Goal: Task Accomplishment & Management: Use online tool/utility

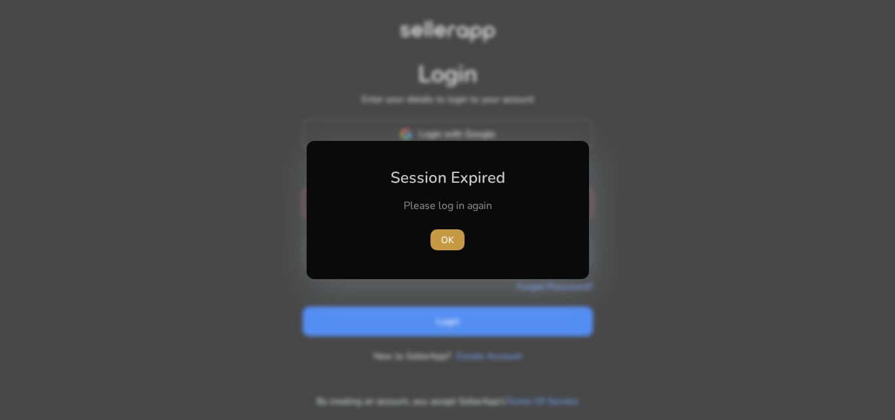
type input "**********"
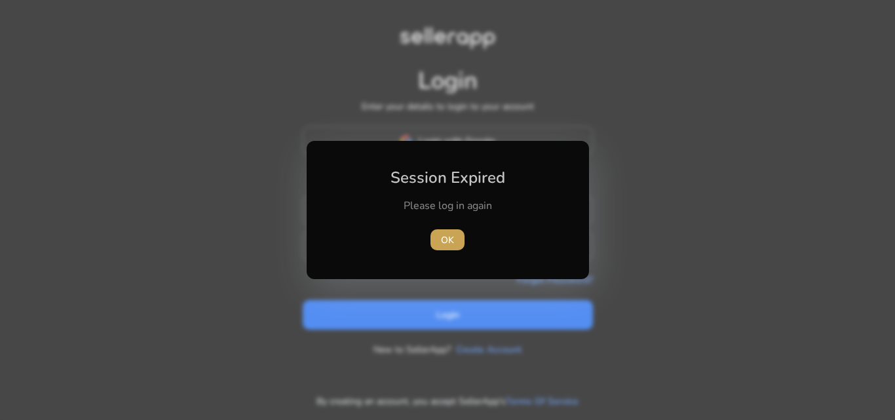
click at [450, 245] on span "OK" at bounding box center [447, 240] width 13 height 14
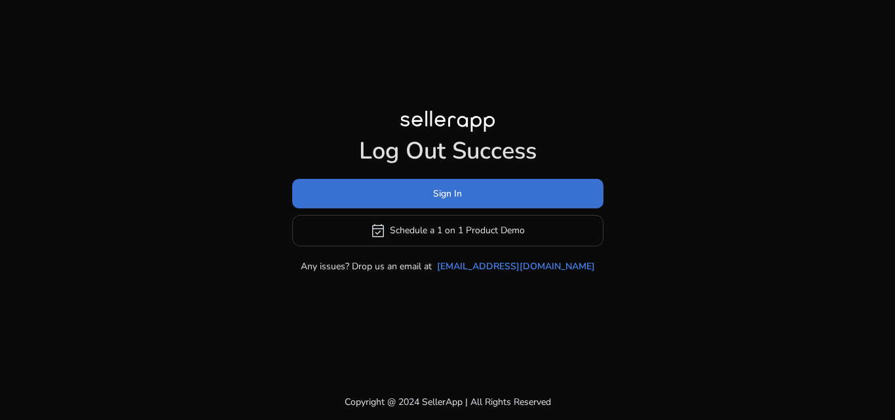
click at [453, 187] on span "Sign In" at bounding box center [447, 194] width 29 height 14
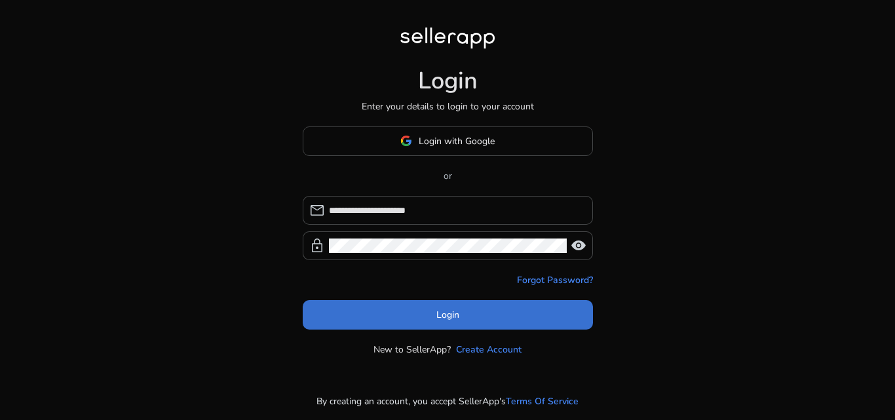
click at [444, 322] on span at bounding box center [448, 314] width 290 height 31
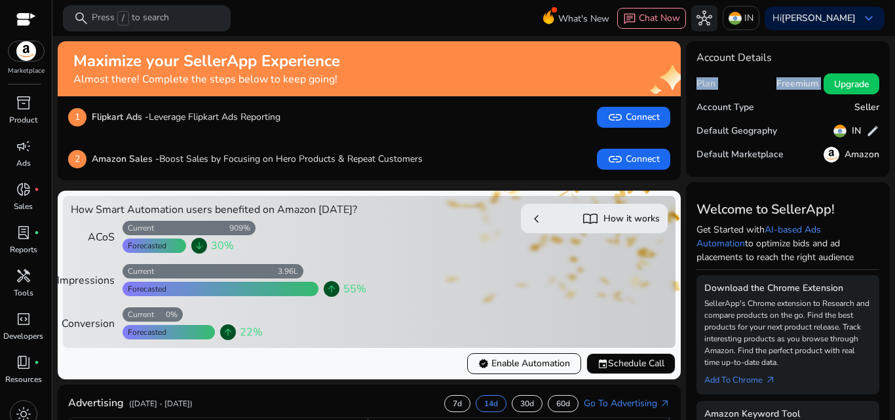
drag, startPoint x: 889, startPoint y: 44, endPoint x: 891, endPoint y: 75, distance: 30.9
click at [891, 75] on mat-sidenav-content "search Press / to search What's New chat Chat Now hub IN Hi [PERSON_NAME] keybo…" at bounding box center [473, 210] width 843 height 420
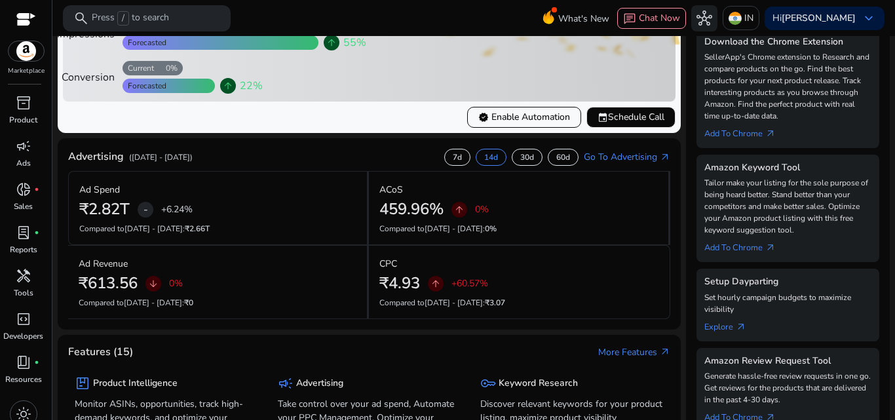
scroll to position [248, 0]
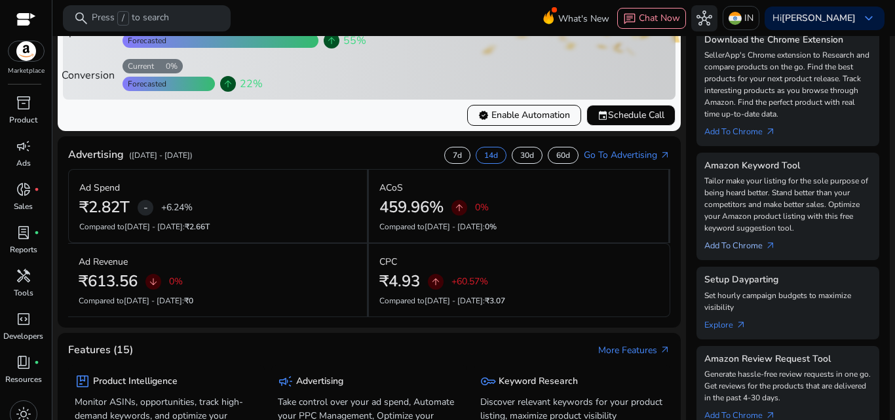
click at [750, 240] on link "Add To Chrome arrow_outward" at bounding box center [745, 243] width 82 height 18
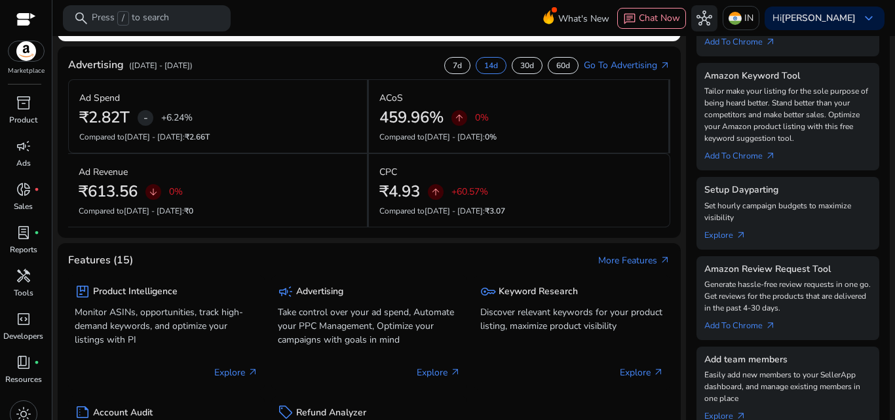
scroll to position [359, 0]
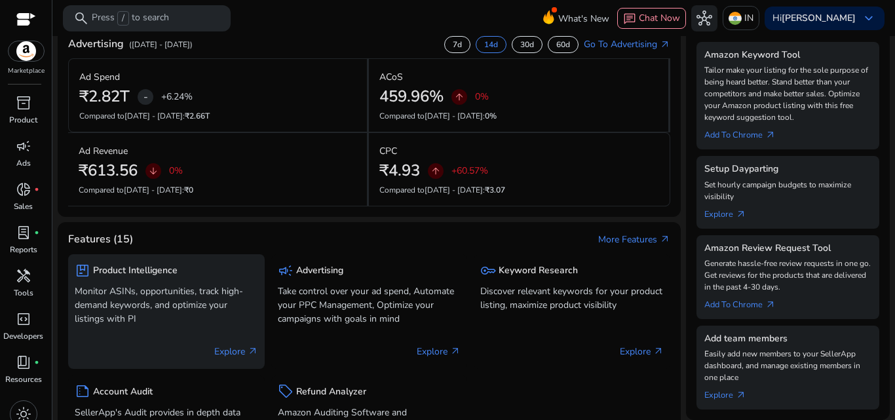
click at [227, 358] on p "Explore arrow_outward" at bounding box center [236, 352] width 44 height 14
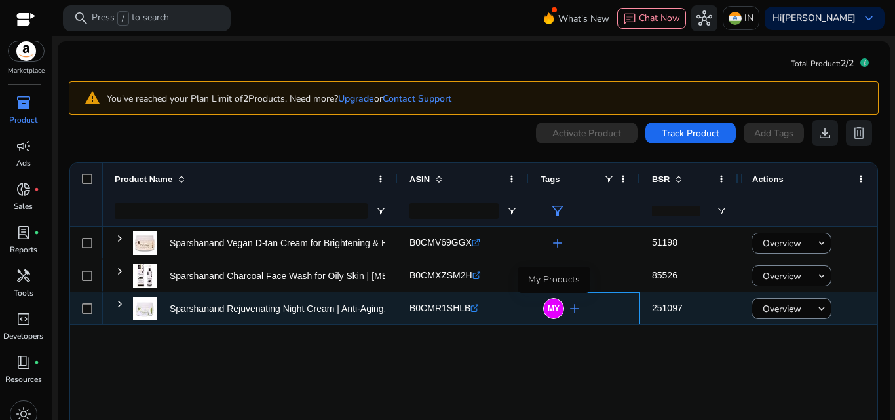
click at [554, 315] on div "MY" at bounding box center [553, 308] width 21 height 21
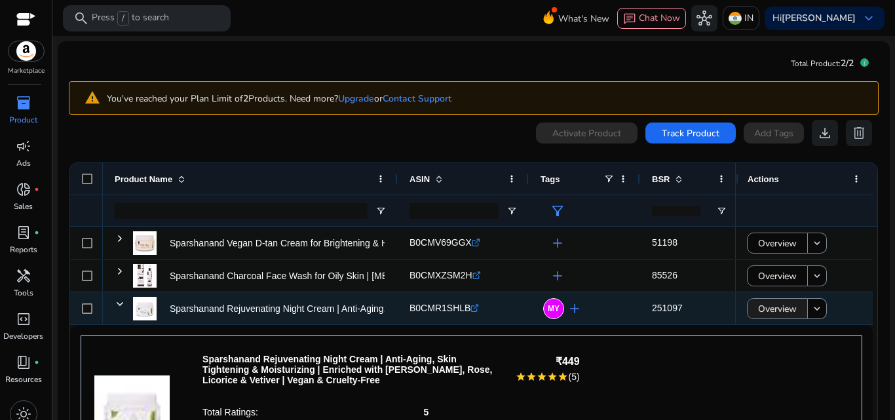
click at [762, 309] on span "Overview" at bounding box center [777, 309] width 39 height 27
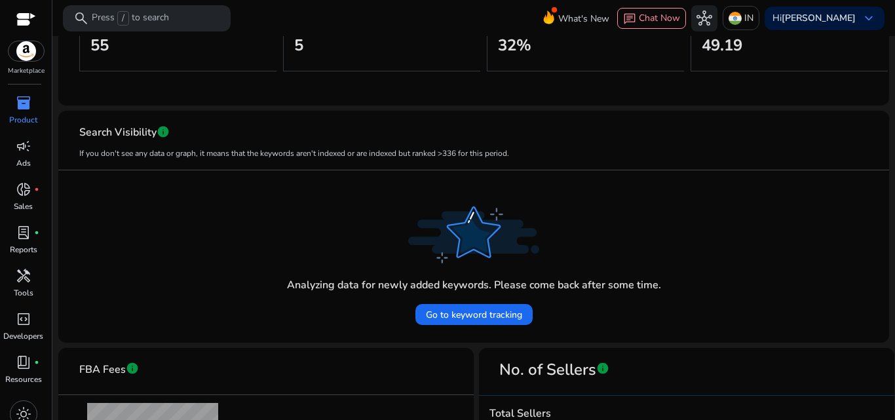
scroll to position [290, 0]
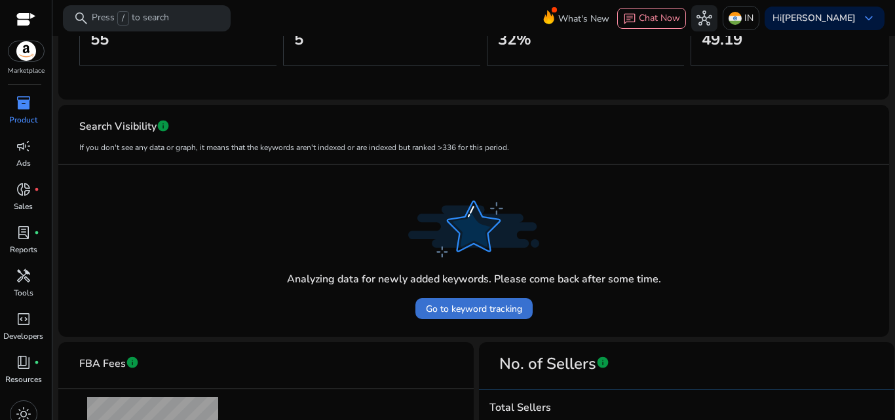
click at [511, 312] on span "Go to keyword tracking" at bounding box center [474, 309] width 96 height 14
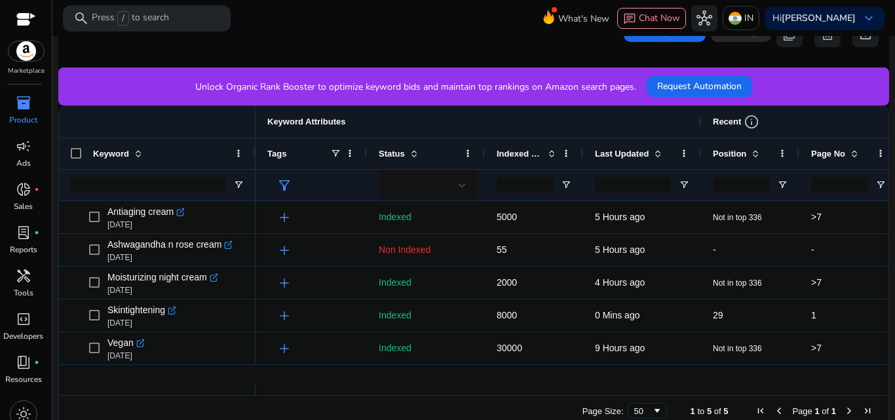
scroll to position [312, 0]
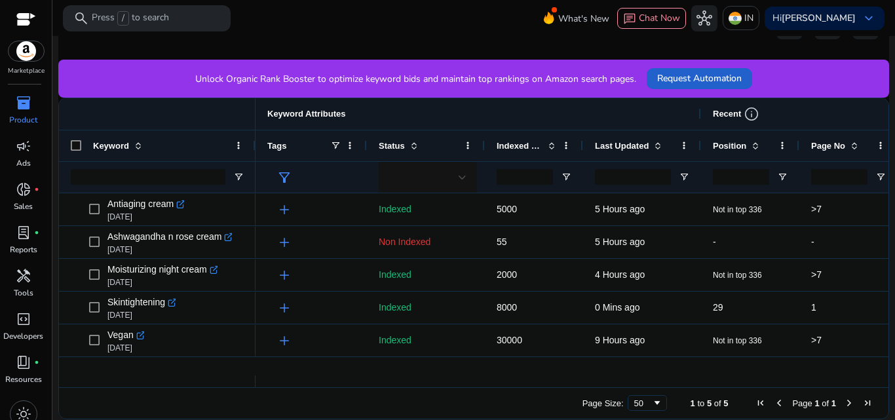
click at [721, 76] on span "Request Automation" at bounding box center [699, 78] width 85 height 14
drag, startPoint x: 888, startPoint y: 215, endPoint x: 894, endPoint y: 263, distance: 48.3
click at [894, 263] on mat-sidenav-content "search Press / to search What's New chat Chat Now hub IN Hi Divya Bhatia keyboa…" at bounding box center [473, 210] width 843 height 420
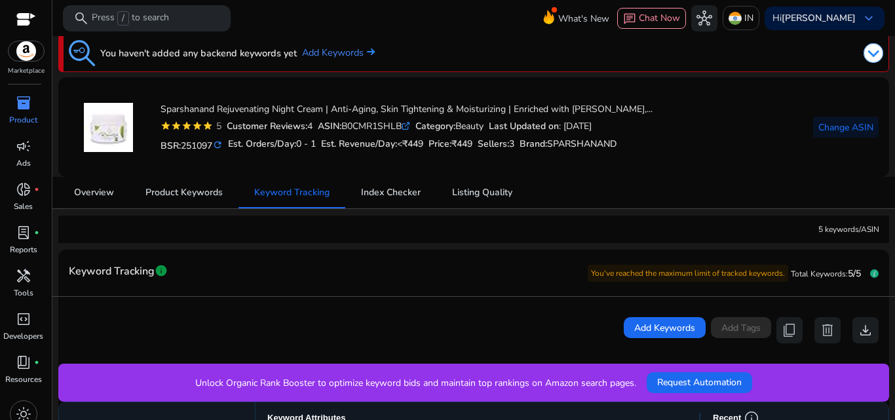
scroll to position [0, 0]
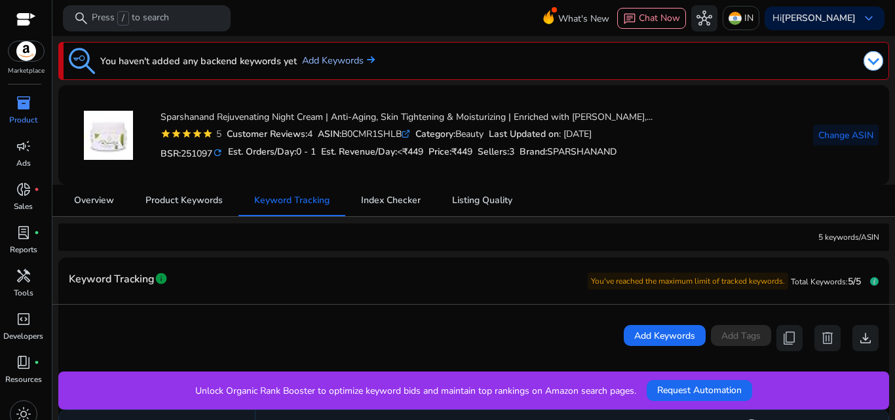
click at [375, 58] on img at bounding box center [369, 60] width 11 height 8
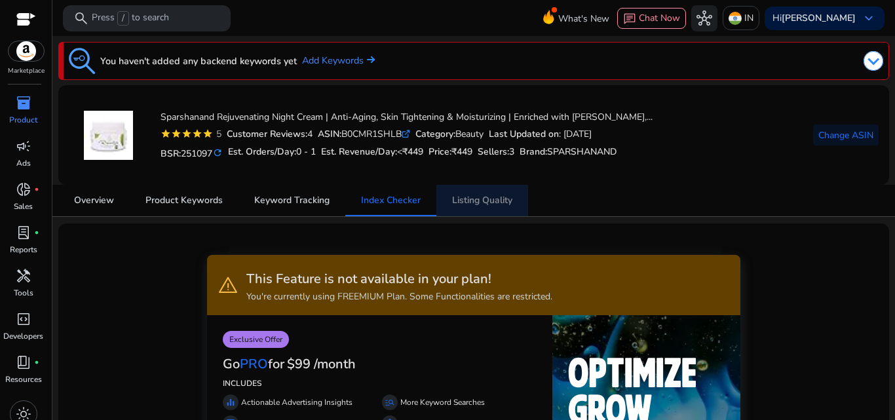
click at [482, 202] on span "Listing Quality" at bounding box center [482, 200] width 60 height 9
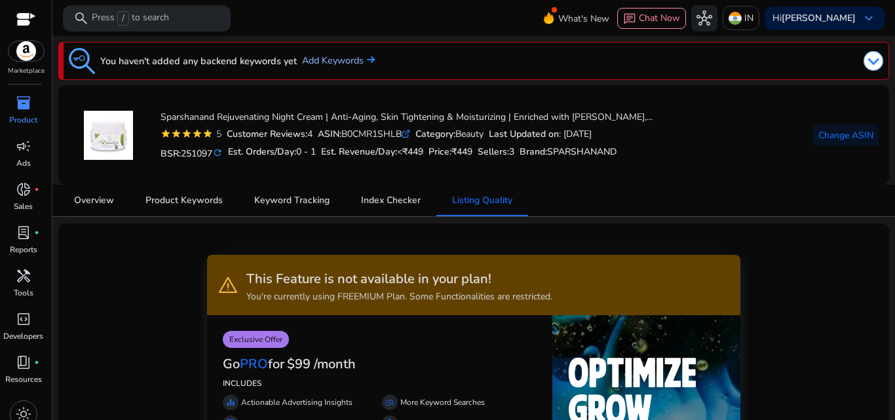
click at [334, 58] on link "Add Keywords" at bounding box center [338, 61] width 73 height 14
click at [871, 60] on img at bounding box center [874, 61] width 20 height 20
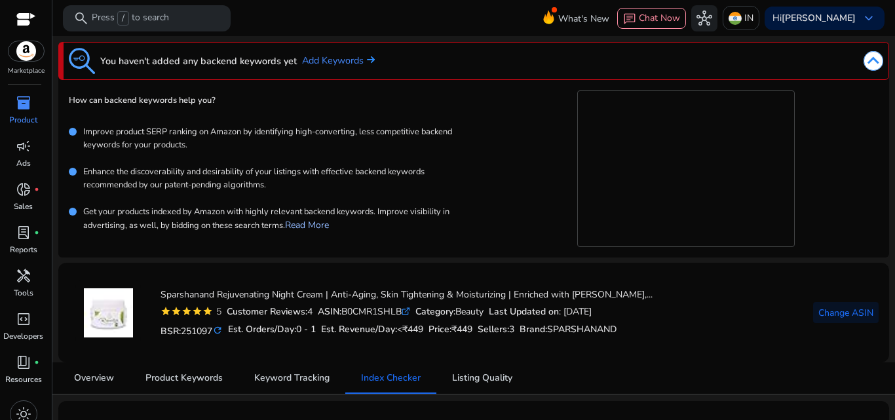
click at [322, 225] on link "Read More" at bounding box center [307, 225] width 44 height 12
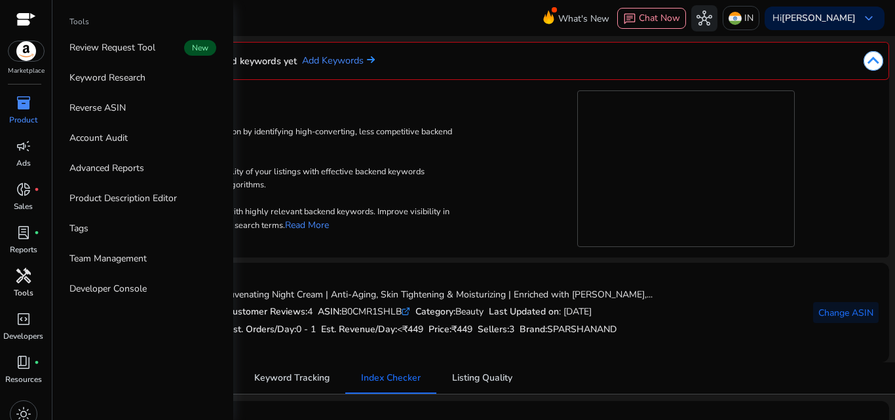
click at [18, 273] on span "handyman" at bounding box center [24, 276] width 16 height 16
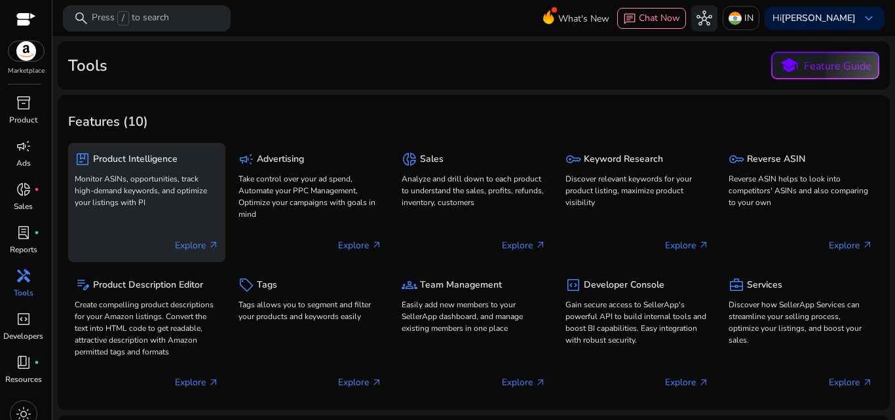
click at [185, 245] on p "Explore arrow_outward" at bounding box center [197, 246] width 44 height 14
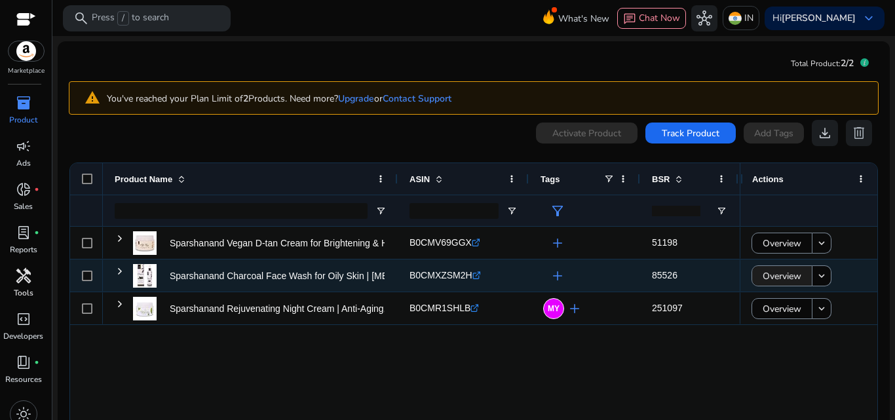
click at [787, 275] on span "Overview" at bounding box center [782, 276] width 39 height 27
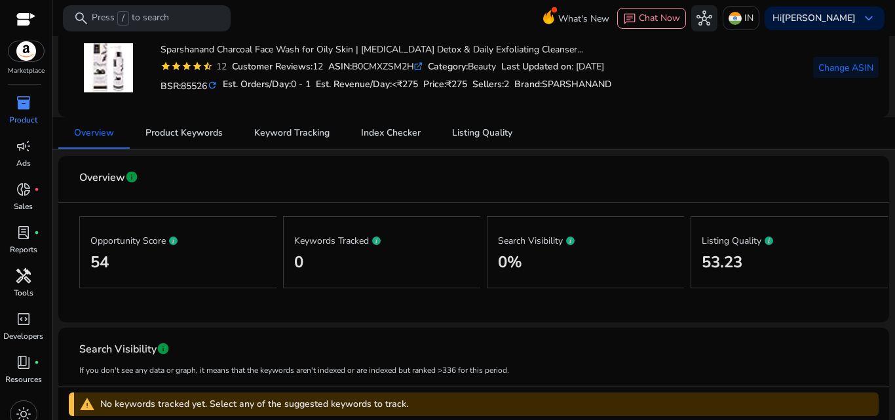
scroll to position [59, 0]
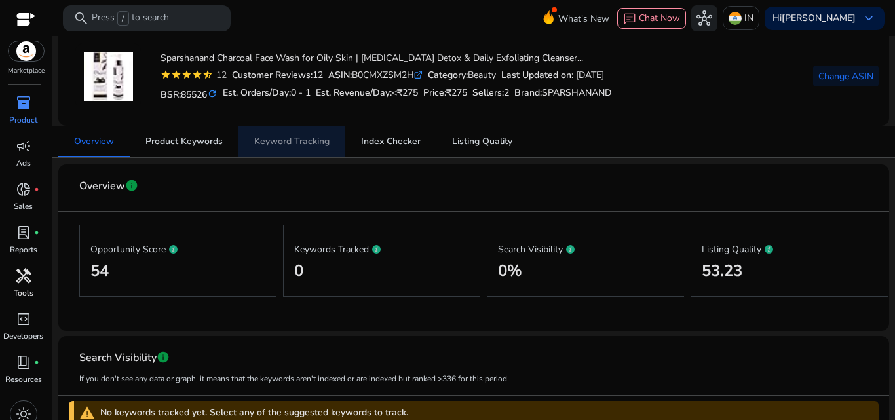
click at [325, 140] on span "Keyword Tracking" at bounding box center [291, 141] width 75 height 9
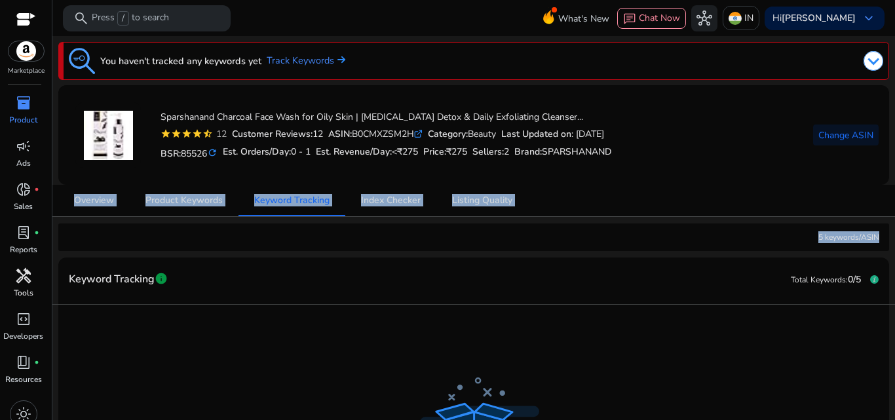
drag, startPoint x: 889, startPoint y: 178, endPoint x: 892, endPoint y: 220, distance: 42.1
click at [892, 220] on mat-sidenav-content "search Press / to search What's New chat Chat Now hub IN Hi Divya Bhatia keyboa…" at bounding box center [473, 210] width 843 height 420
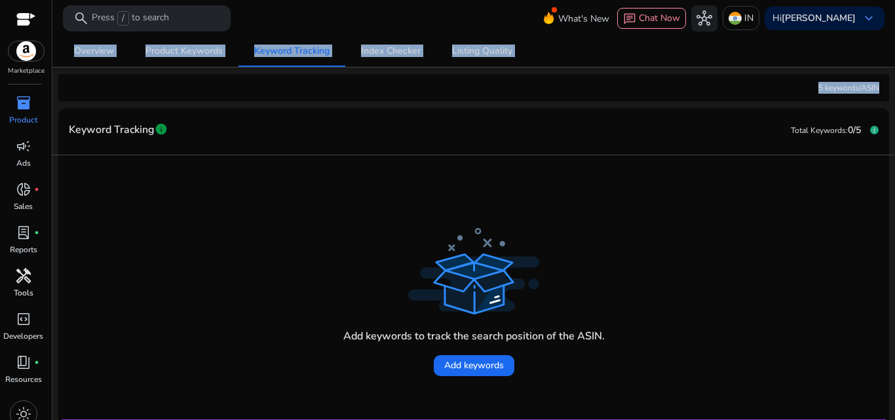
scroll to position [150, 0]
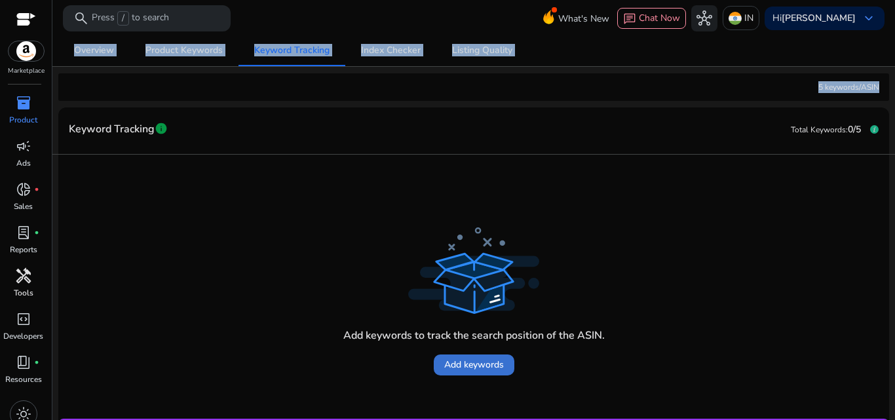
click at [494, 364] on span "Add keywords" at bounding box center [474, 365] width 60 height 14
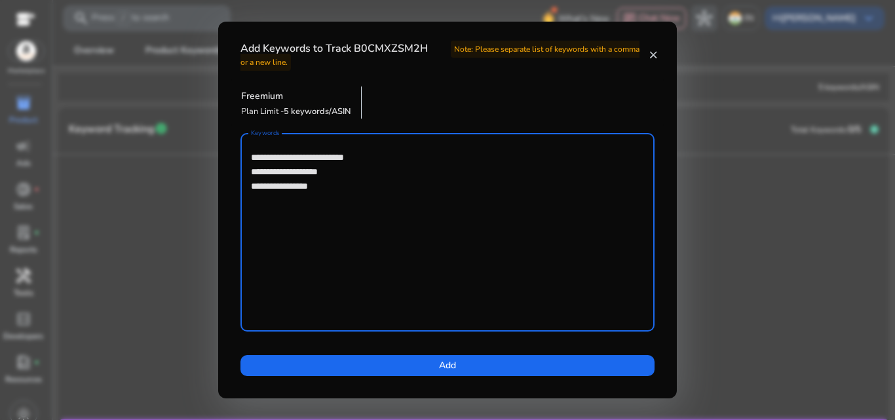
type textarea "**********"
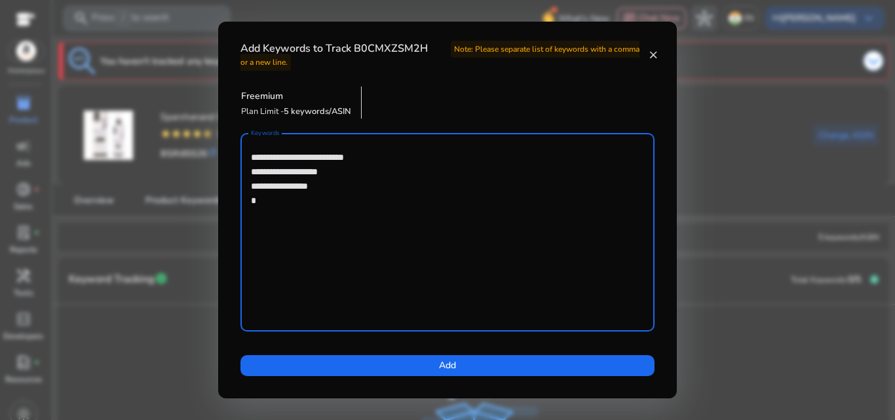
scroll to position [150, 0]
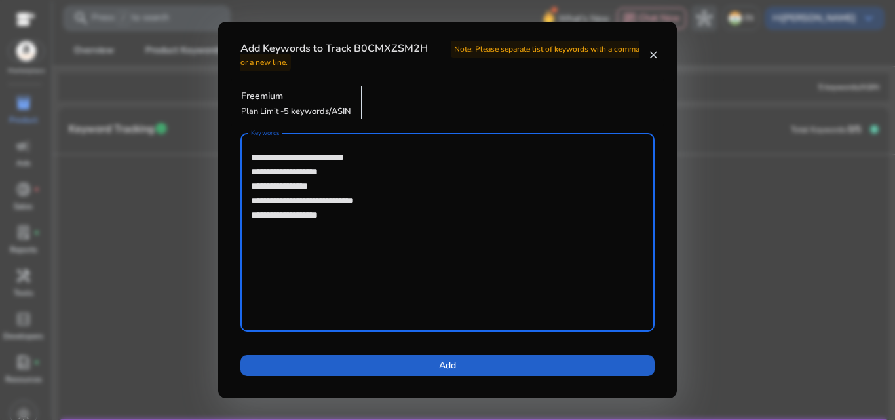
type textarea "**********"
click at [445, 364] on span "Add" at bounding box center [447, 365] width 17 height 14
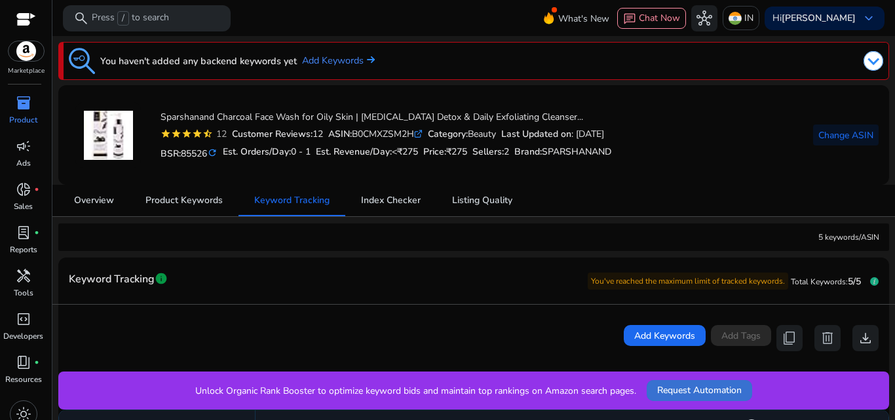
click at [716, 391] on span "Request Automation" at bounding box center [699, 390] width 85 height 14
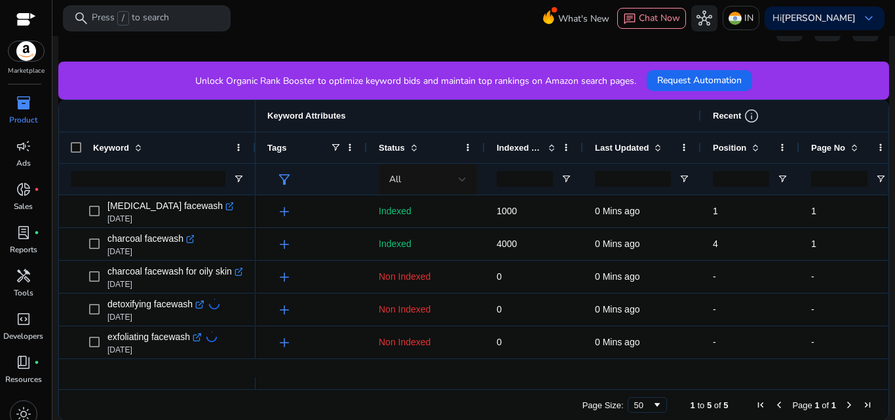
scroll to position [312, 0]
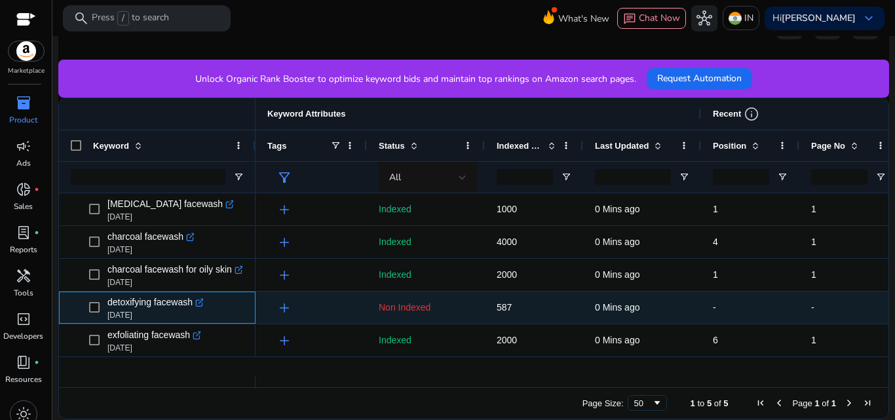
click at [201, 301] on icon at bounding box center [201, 300] width 5 height 5
click at [430, 307] on span "Non Indexed" at bounding box center [405, 307] width 52 height 10
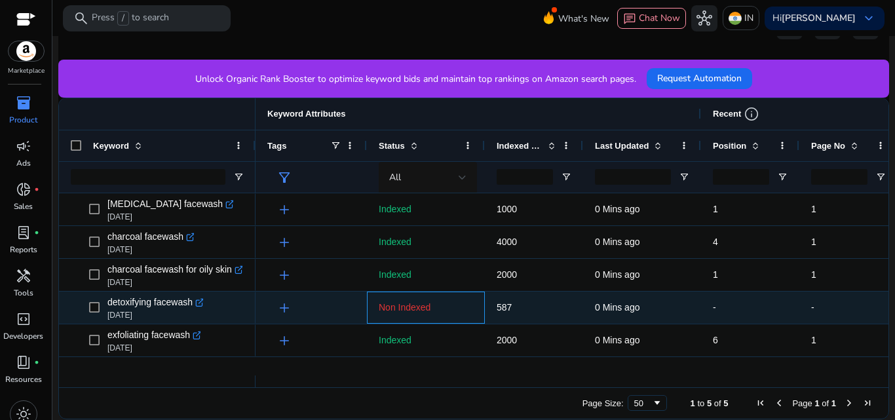
click at [415, 309] on span "Non Indexed" at bounding box center [405, 307] width 52 height 10
click at [398, 309] on span "Non Indexed" at bounding box center [405, 307] width 52 height 10
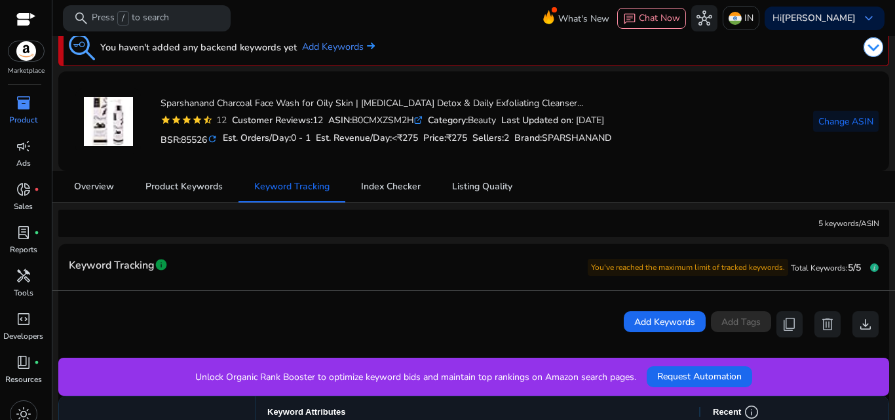
scroll to position [0, 0]
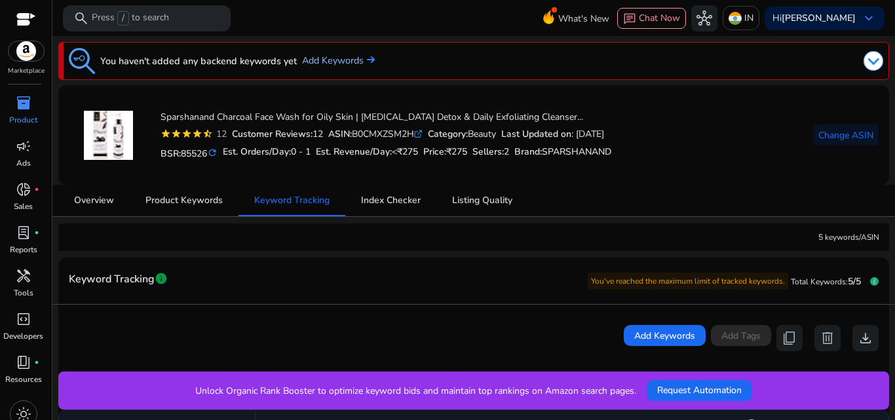
click at [329, 60] on link "Add Keywords" at bounding box center [338, 61] width 73 height 14
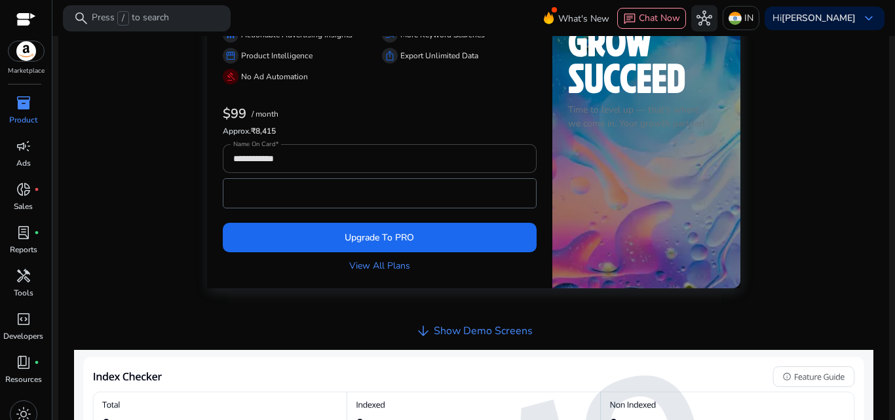
scroll to position [250, 0]
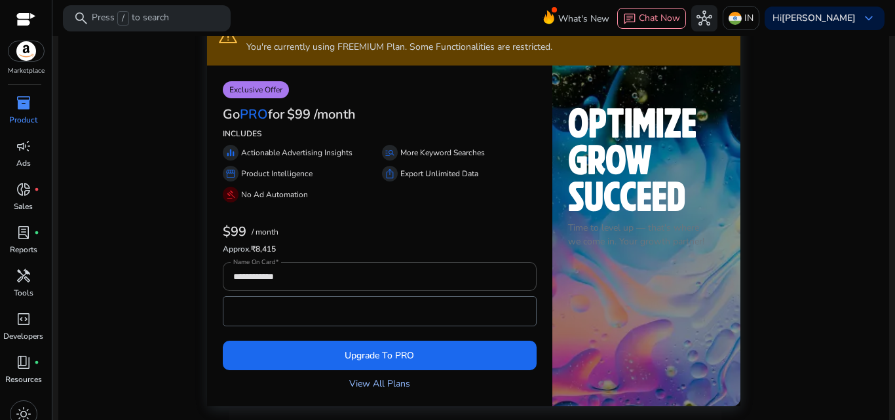
click at [378, 384] on link "View All Plans" at bounding box center [379, 384] width 61 height 14
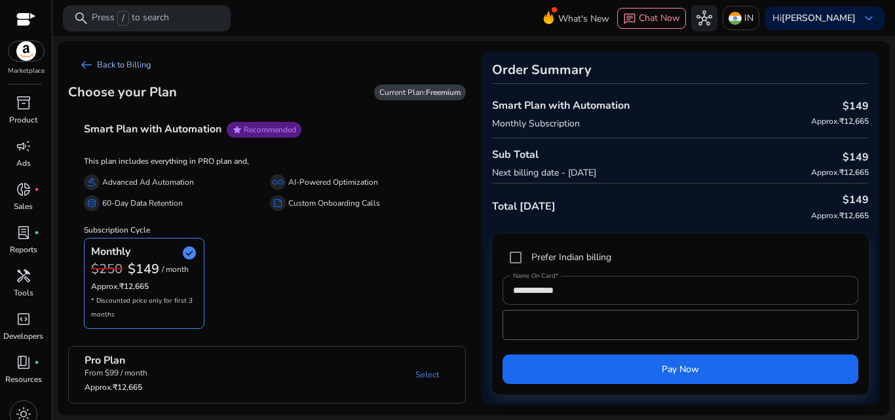
click at [77, 64] on link "arrow_left_alt Back to Billing" at bounding box center [115, 65] width 94 height 26
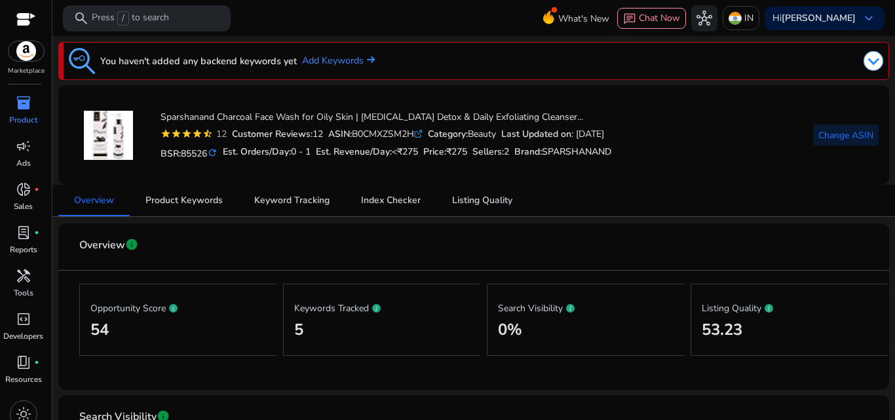
click at [843, 130] on span "Change ASIN" at bounding box center [845, 135] width 55 height 14
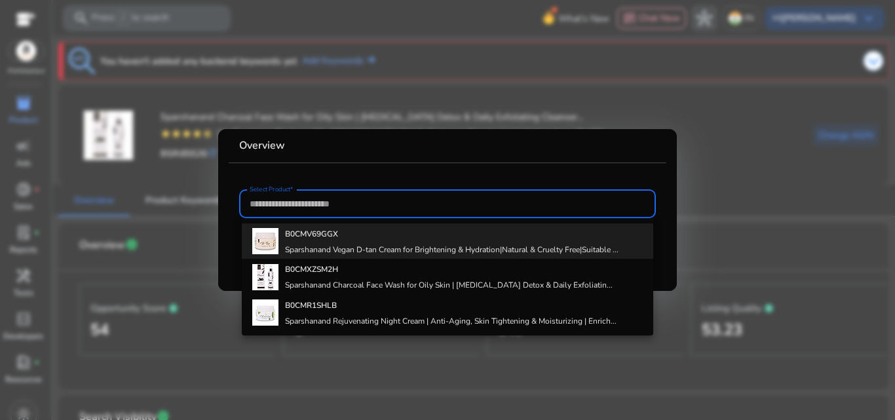
click at [423, 250] on h4 "Sparshanand Vegan D-tan Cream for Brightening & Hydration|Natural & Cruelty Fre…" at bounding box center [452, 249] width 334 height 10
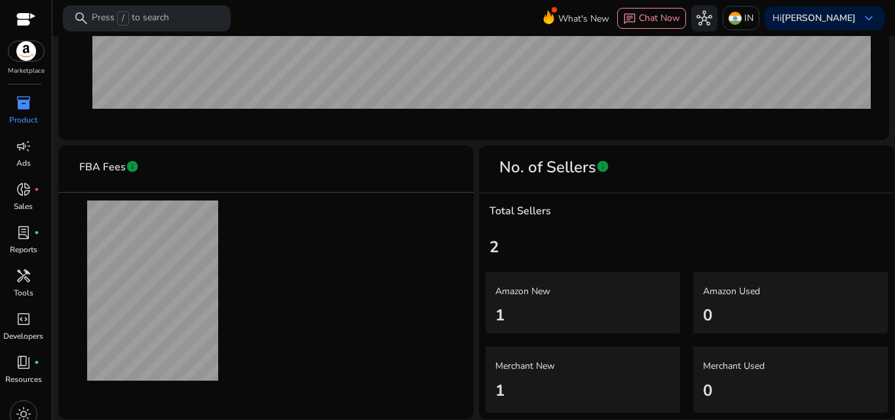
scroll to position [653, 0]
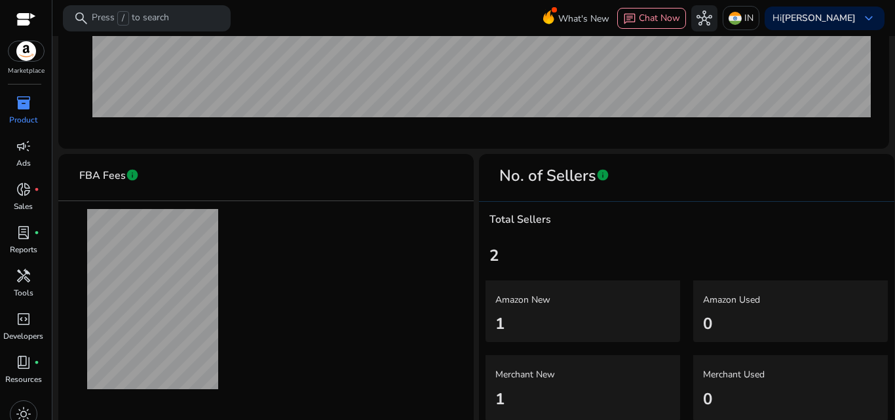
drag, startPoint x: 885, startPoint y: 345, endPoint x: 894, endPoint y: 259, distance: 86.3
click at [894, 259] on mat-sidenav-content "search Press / to search What's New chat Chat Now hub IN Hi Divya Bhatia keyboa…" at bounding box center [473, 210] width 843 height 420
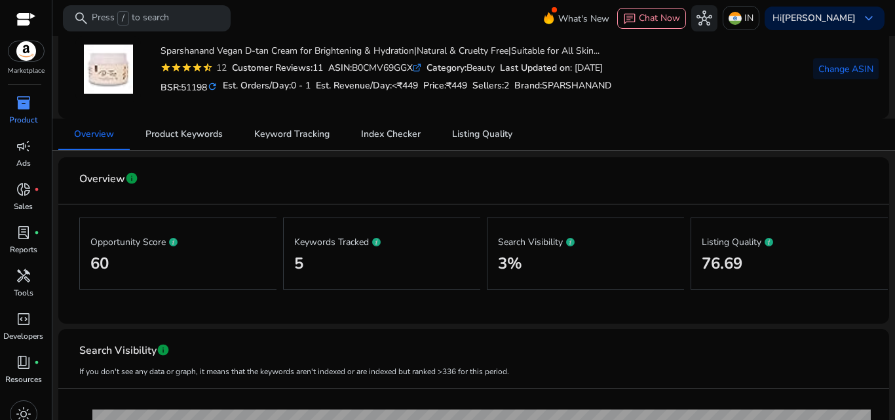
scroll to position [0, 0]
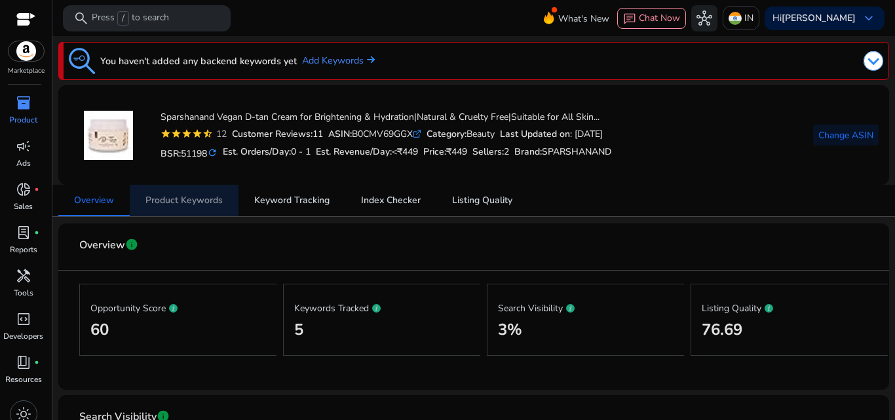
click at [204, 199] on span "Product Keywords" at bounding box center [183, 200] width 77 height 9
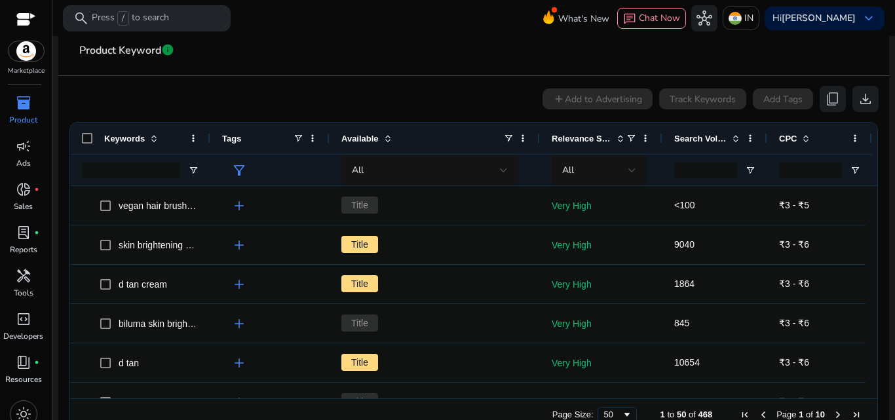
scroll to position [245, 0]
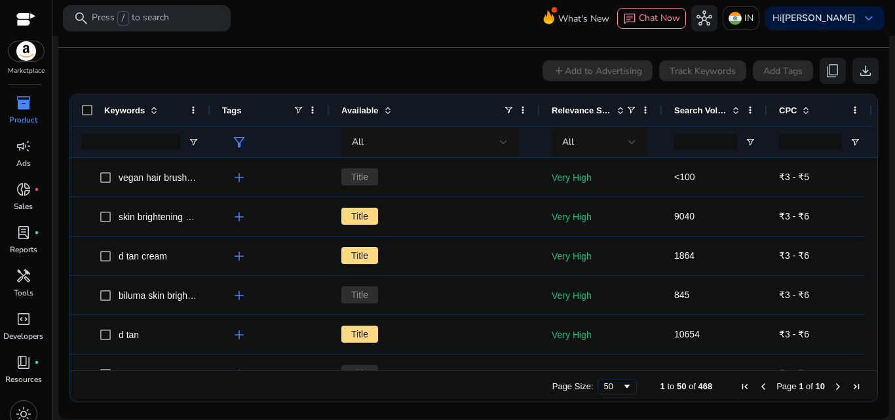
drag, startPoint x: 873, startPoint y: 334, endPoint x: 872, endPoint y: 303, distance: 30.8
click at [872, 303] on ag-grid-angular "1 to 50 of 468. Page 1 of 10 Drag here to set row groups Drag here to set colum…" at bounding box center [474, 248] width 830 height 322
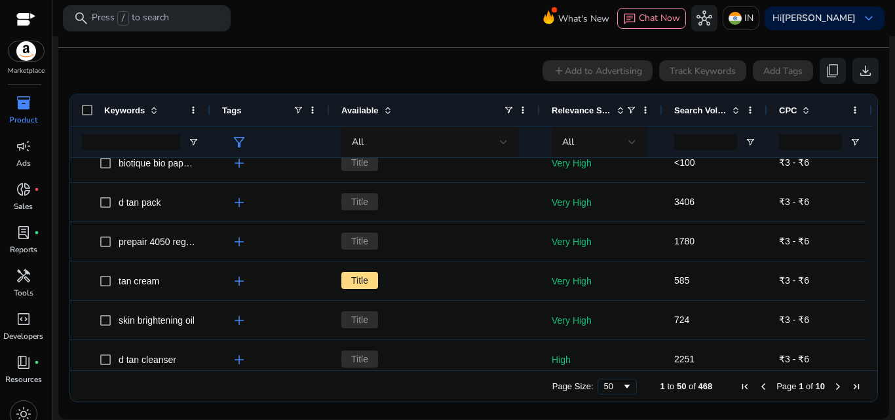
scroll to position [0, 0]
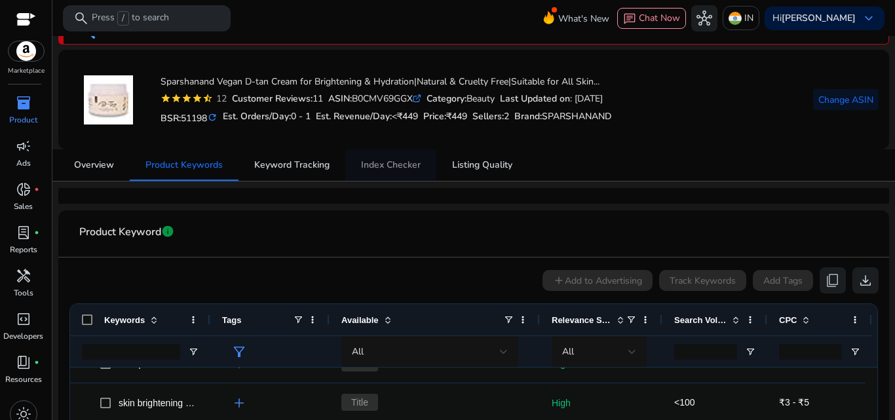
click at [404, 163] on span "Index Checker" at bounding box center [391, 165] width 60 height 9
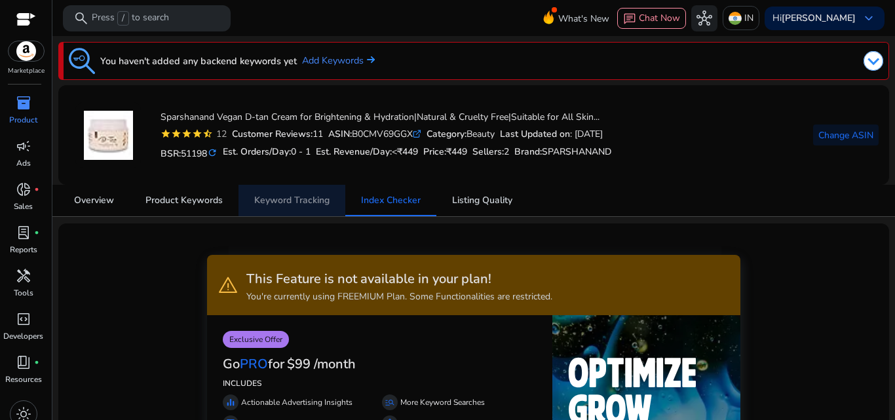
click at [306, 199] on span "Keyword Tracking" at bounding box center [291, 200] width 75 height 9
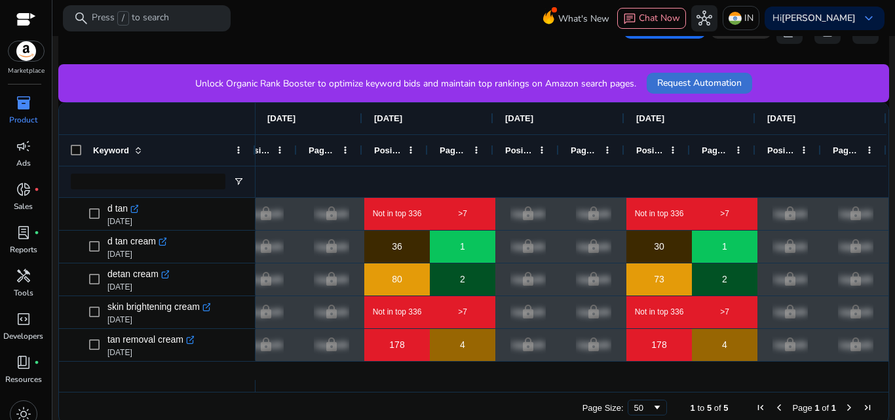
click at [681, 85] on span "Request Automation" at bounding box center [699, 83] width 85 height 14
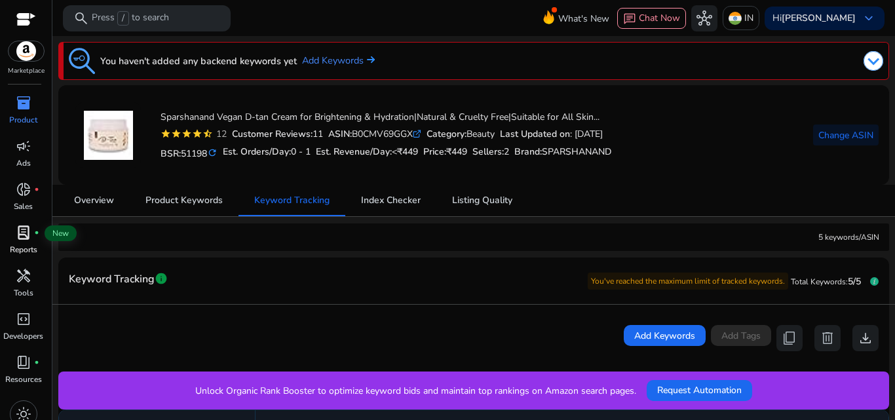
click at [26, 235] on span "lab_profile" at bounding box center [24, 233] width 16 height 16
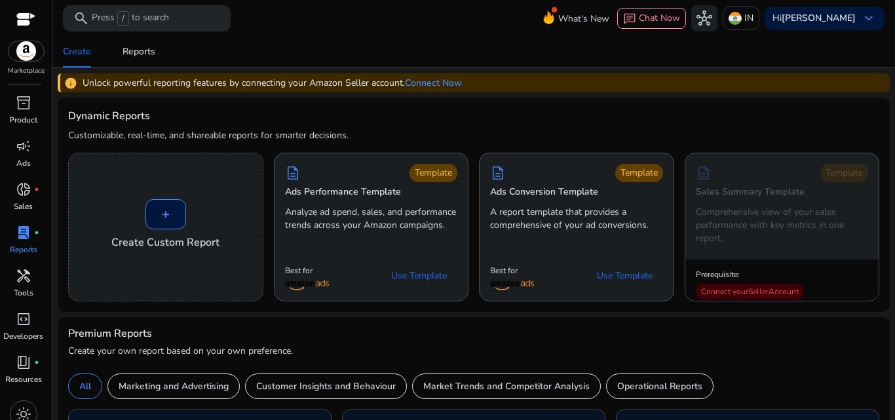
drag, startPoint x: 887, startPoint y: 124, endPoint x: 887, endPoint y: 132, distance: 7.9
click at [887, 132] on mat-sidenav-content "search Press / to search What's New chat Chat Now hub IN Hi Divya Bhatia keyboa…" at bounding box center [473, 210] width 843 height 420
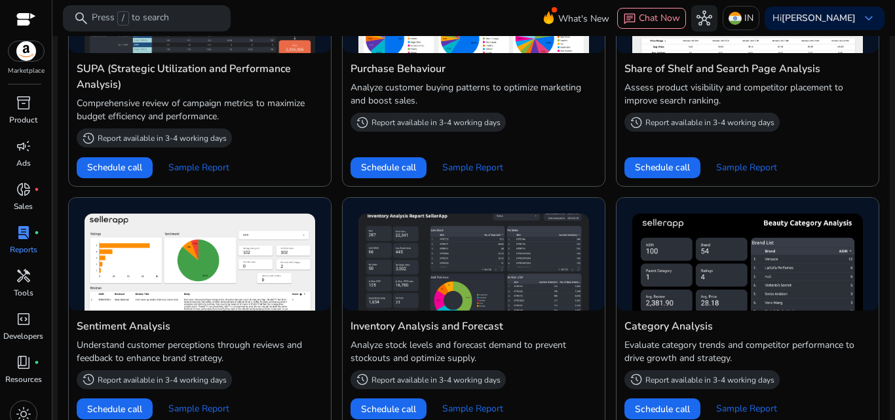
scroll to position [746, 0]
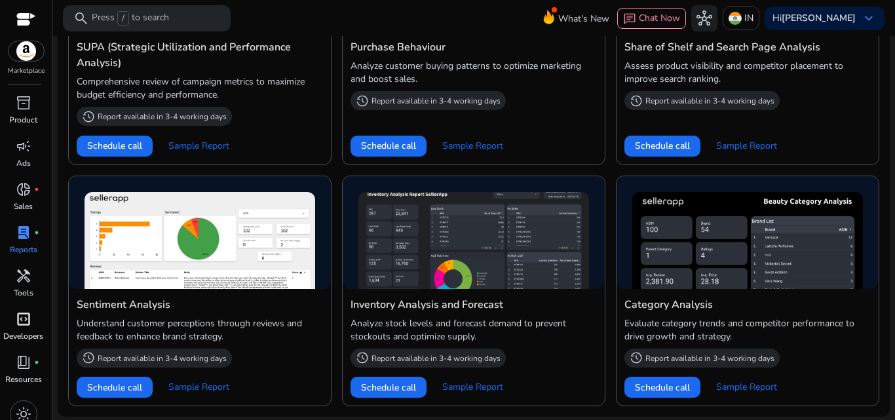
click at [25, 320] on span "code_blocks" at bounding box center [24, 319] width 16 height 16
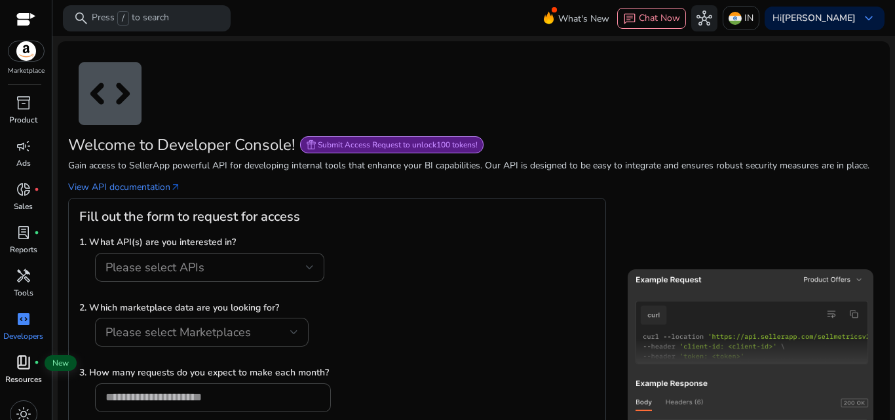
click at [22, 366] on span "book_4" at bounding box center [24, 362] width 16 height 16
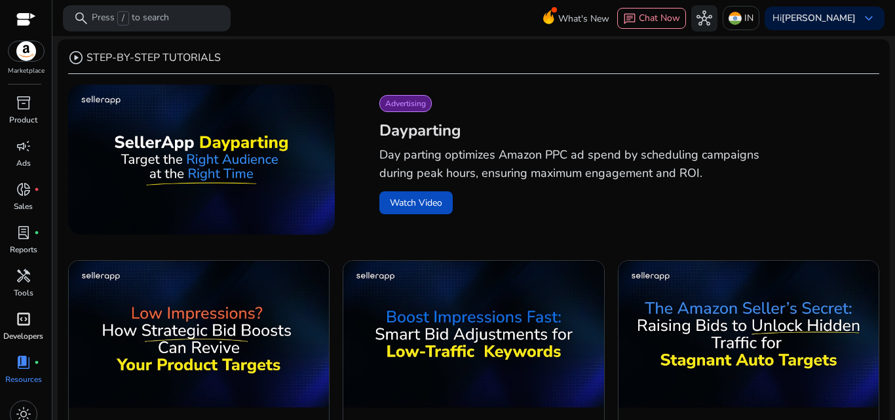
scroll to position [396, 0]
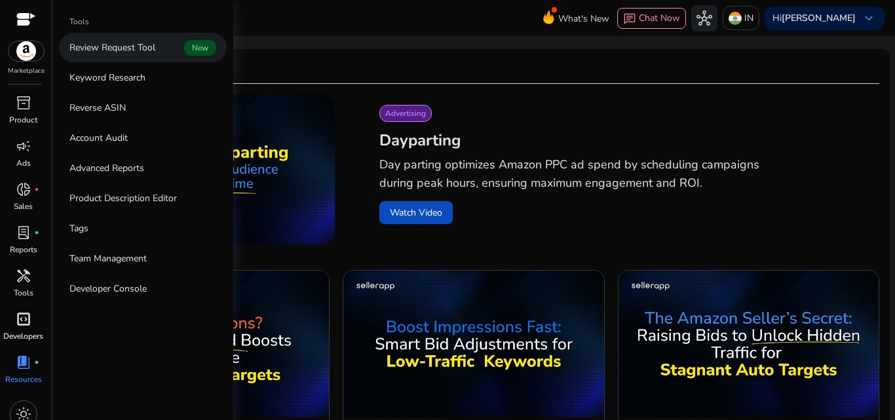
click at [120, 48] on p "Review Request Tool" at bounding box center [112, 48] width 86 height 14
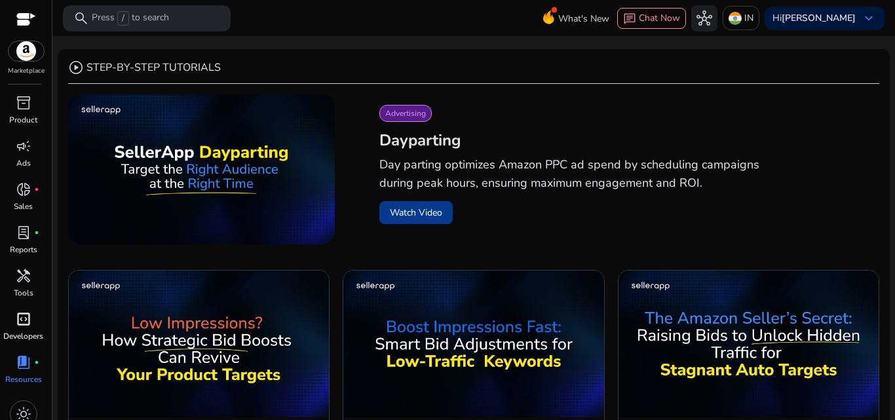
click at [424, 214] on button "Watch Video" at bounding box center [415, 212] width 73 height 23
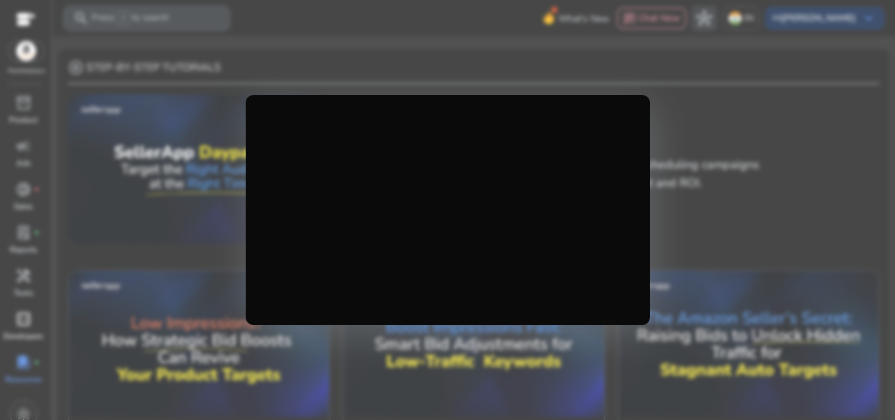
click at [460, 311] on div at bounding box center [448, 210] width 404 height 230
click at [672, 246] on div at bounding box center [447, 210] width 895 height 420
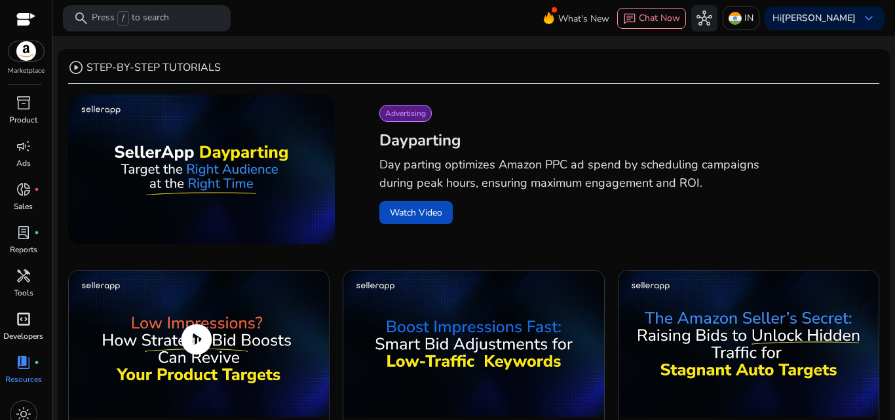
click at [202, 377] on img at bounding box center [199, 344] width 260 height 146
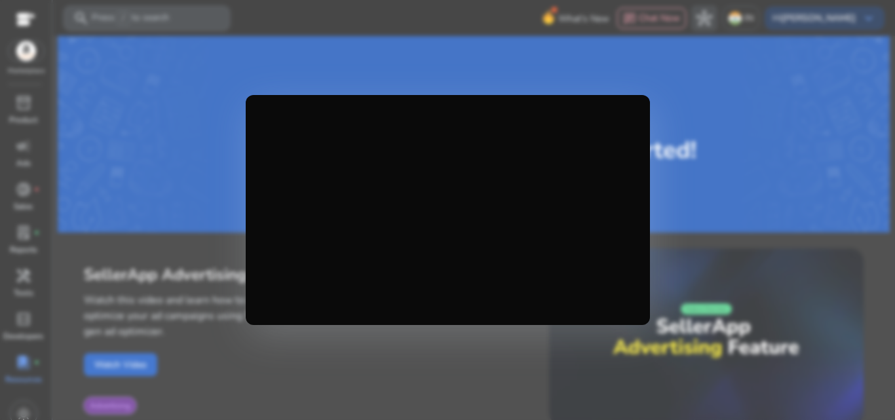
scroll to position [396, 0]
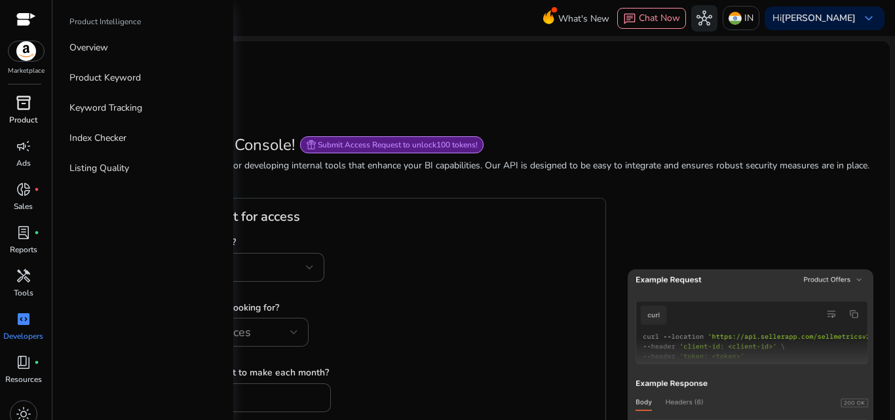
click at [24, 101] on span "inventory_2" at bounding box center [24, 103] width 16 height 16
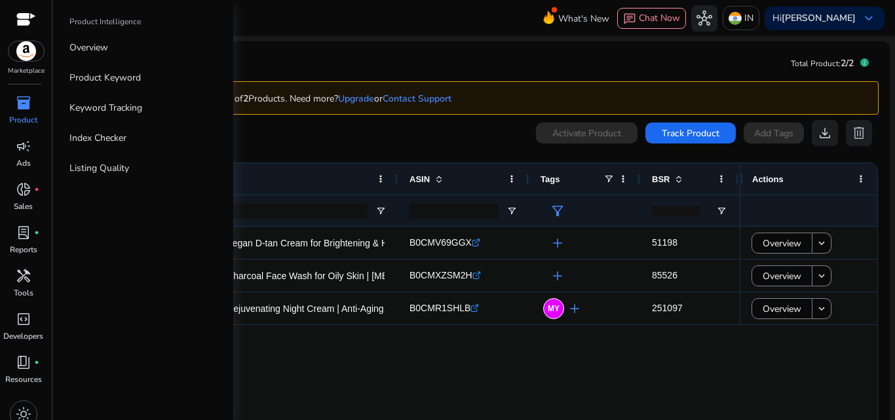
click at [23, 98] on span "inventory_2" at bounding box center [24, 103] width 16 height 16
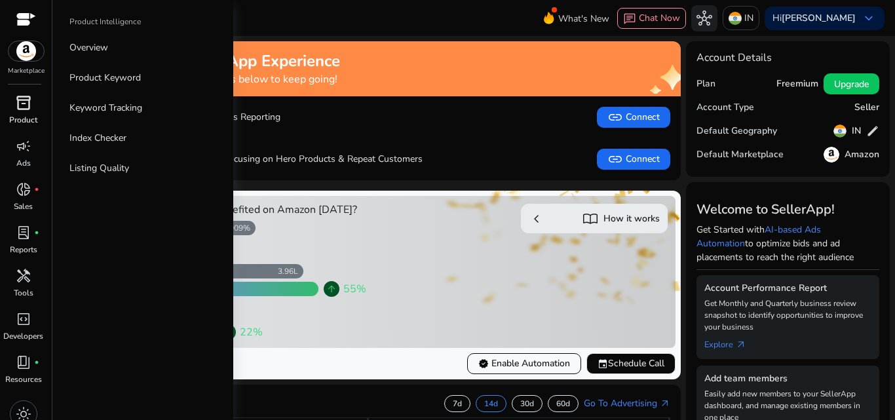
click at [20, 104] on span "inventory_2" at bounding box center [24, 103] width 16 height 16
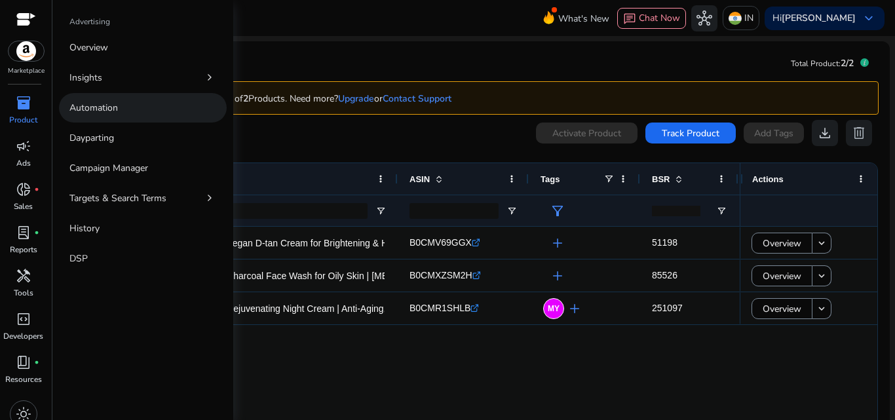
click at [89, 109] on p "Automation" at bounding box center [93, 108] width 48 height 14
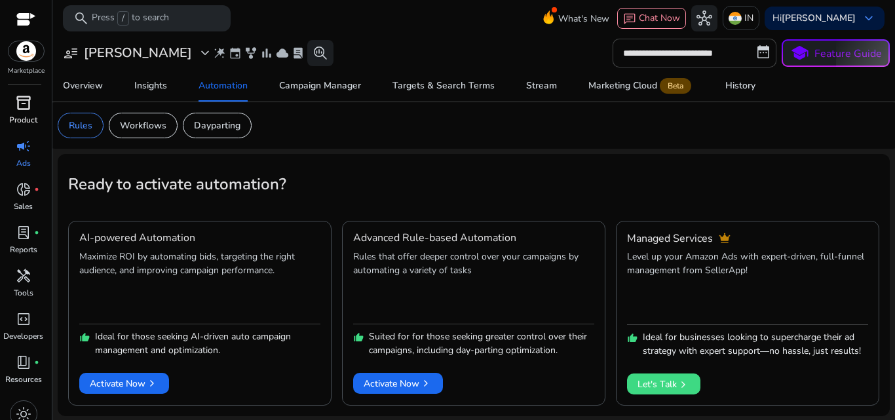
drag, startPoint x: 893, startPoint y: 147, endPoint x: 894, endPoint y: 205, distance: 58.3
click at [894, 205] on mat-sidenav-content "**********" at bounding box center [473, 210] width 843 height 420
click at [670, 155] on mat-card "Ready to activate automation? AI-powered Automation Maximize ROI by automating …" at bounding box center [474, 285] width 832 height 262
drag, startPoint x: 894, startPoint y: 252, endPoint x: 894, endPoint y: 292, distance: 39.3
click at [894, 292] on mat-sidenav-content "**********" at bounding box center [473, 210] width 843 height 420
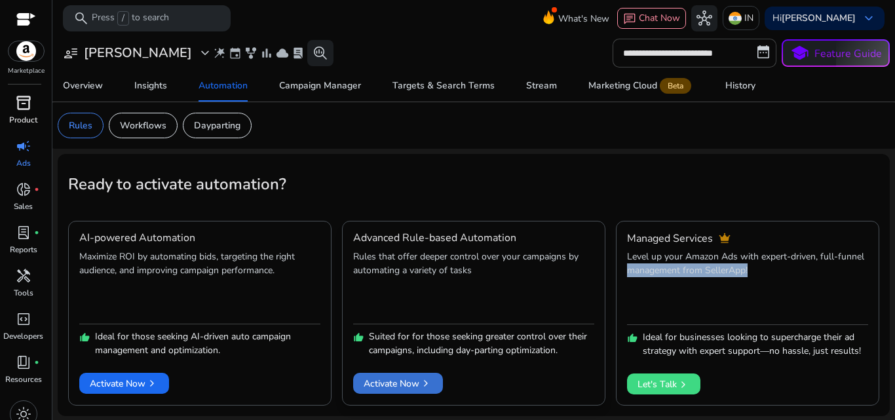
click at [403, 385] on span "Activate Now chevron_right" at bounding box center [398, 384] width 69 height 14
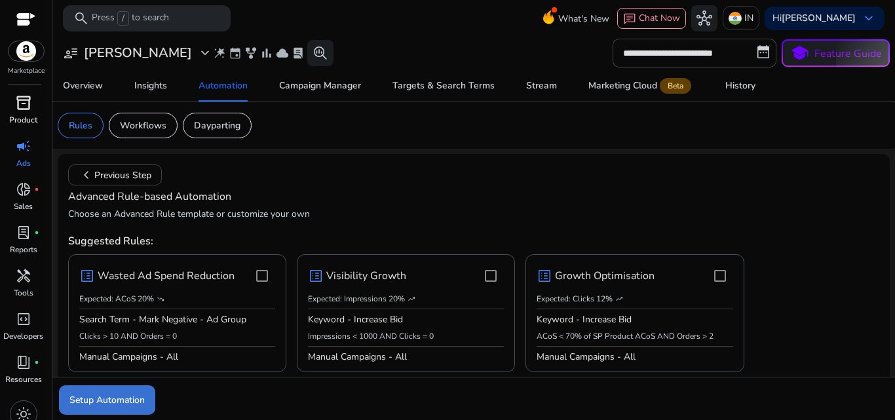
click at [128, 404] on span "Setup Automation" at bounding box center [106, 400] width 75 height 14
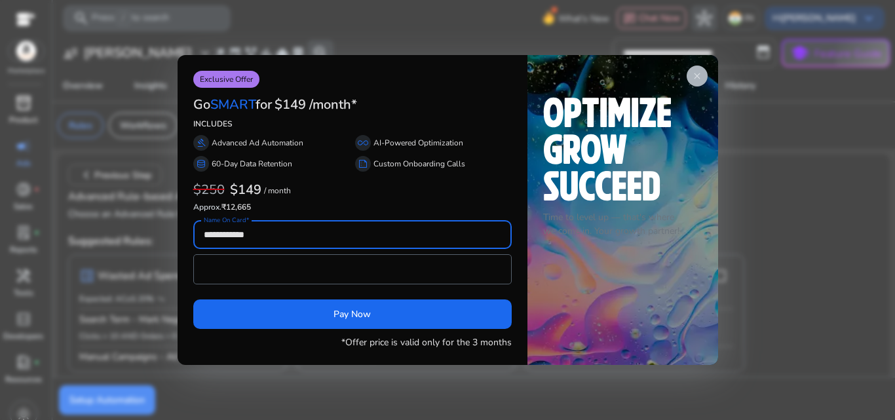
click at [697, 77] on span "close" at bounding box center [697, 76] width 10 height 10
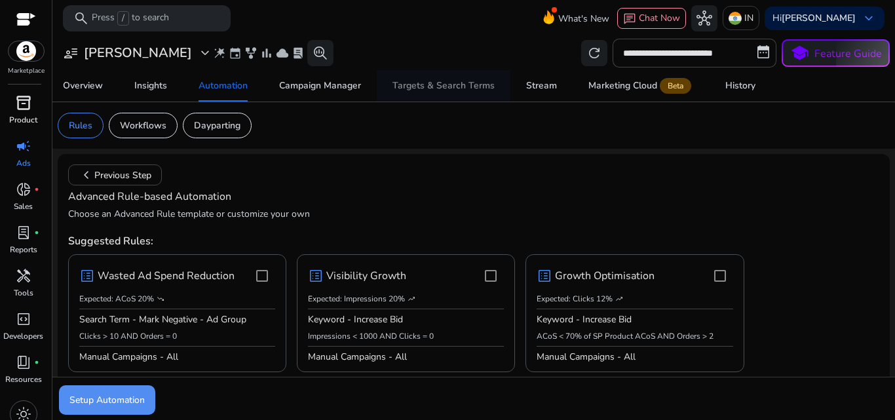
click at [458, 88] on div "Targets & Search Terms" at bounding box center [444, 85] width 102 height 9
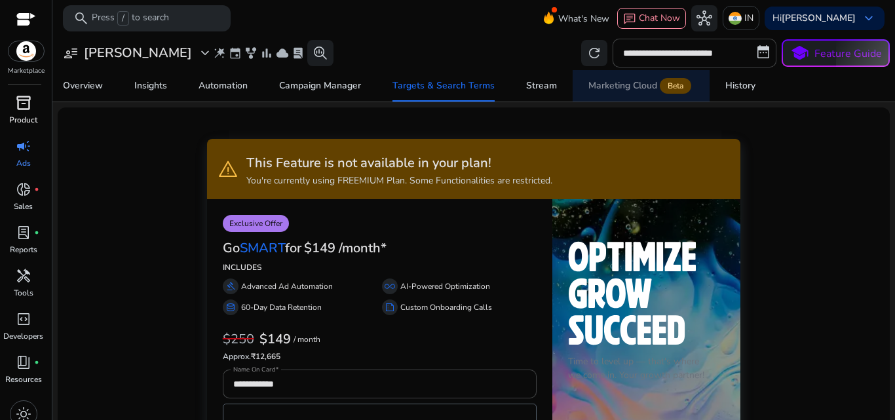
click at [630, 85] on div "Marketing Cloud Beta" at bounding box center [640, 86] width 105 height 10
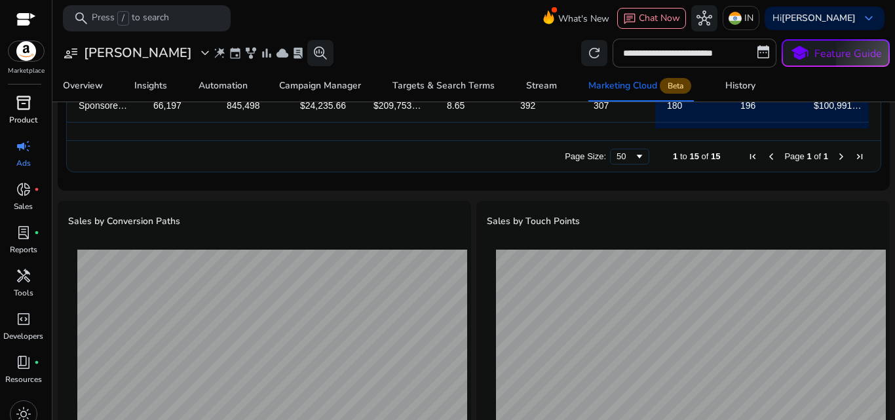
scroll to position [343, 0]
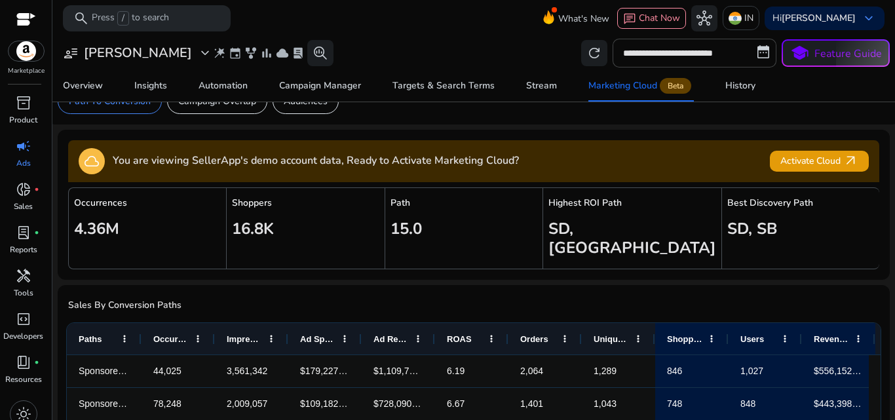
scroll to position [18, 0]
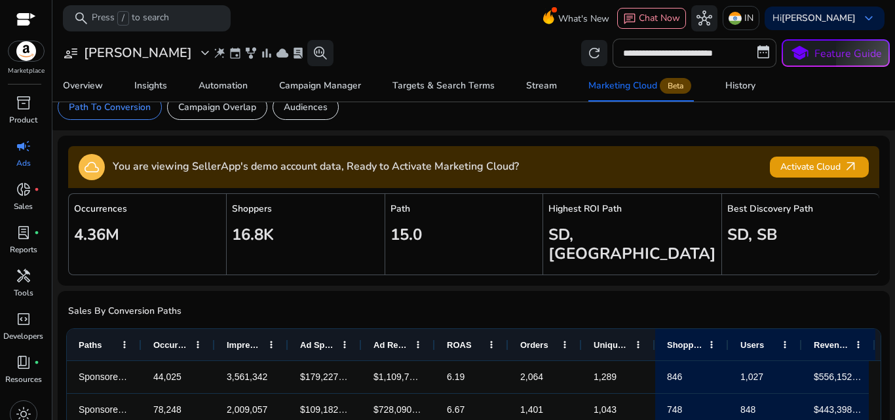
click at [873, 76] on div "Overview Insights Automation Campaign Manager Targets & Search Terms Stream Mar…" at bounding box center [473, 85] width 853 height 31
click at [811, 166] on span "Activate Cloud arrow_outward" at bounding box center [819, 166] width 78 height 15
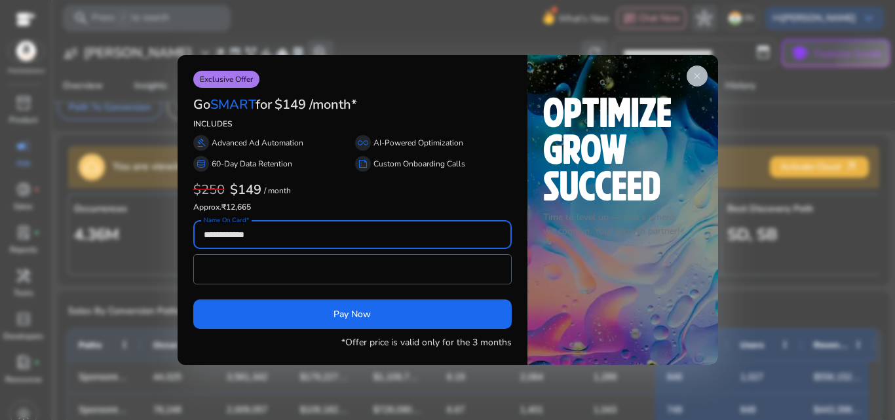
click at [699, 74] on span "close" at bounding box center [697, 76] width 10 height 10
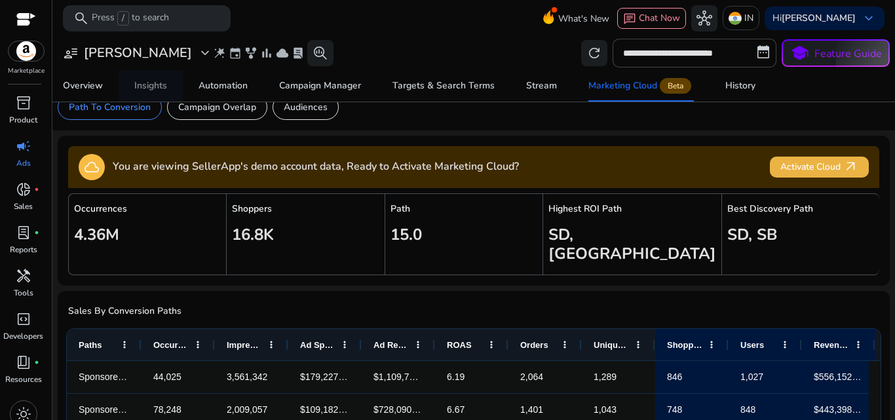
click at [148, 82] on div "Insights" at bounding box center [150, 85] width 33 height 9
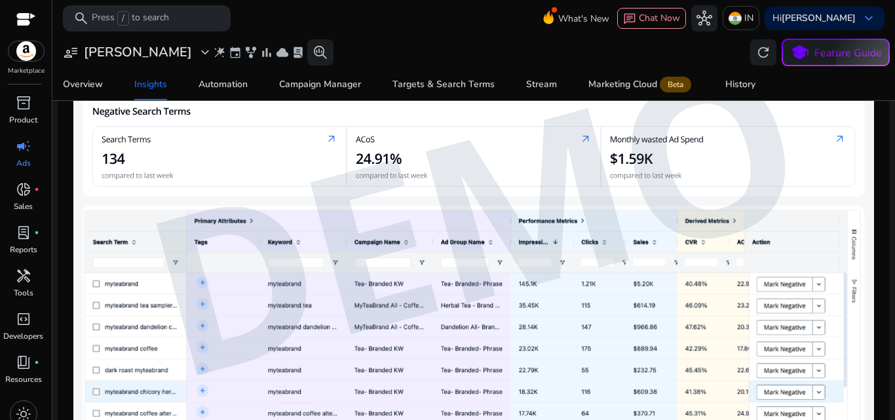
scroll to position [605, 0]
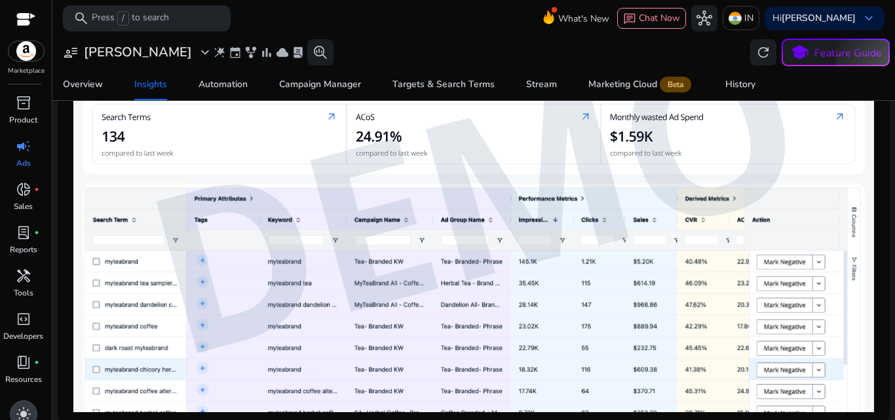
click at [29, 406] on div "light_mode" at bounding box center [24, 414] width 28 height 28
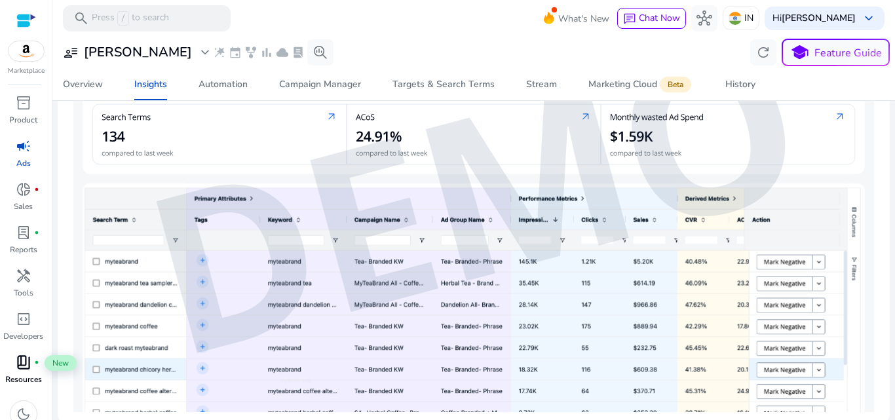
click at [29, 367] on span "book_4" at bounding box center [24, 362] width 16 height 16
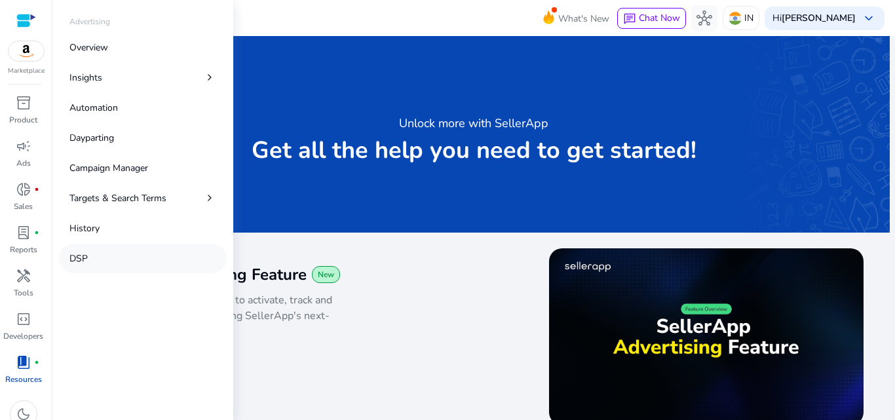
click at [102, 257] on link "DSP" at bounding box center [143, 258] width 168 height 29
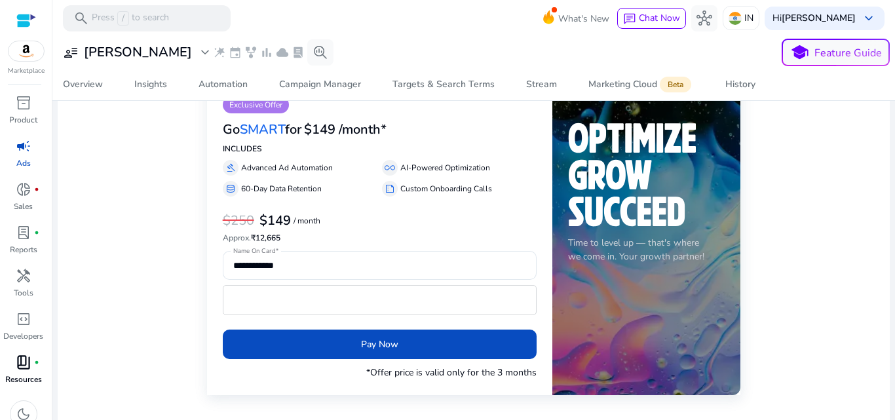
scroll to position [21, 0]
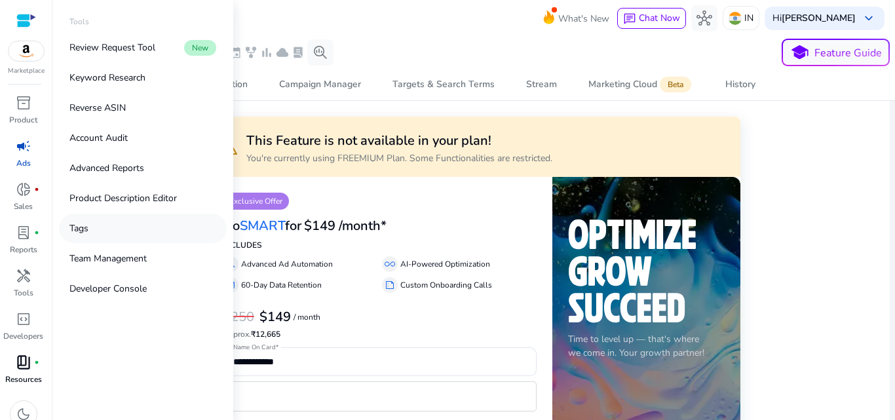
click at [85, 231] on p "Tags" at bounding box center [78, 228] width 19 height 14
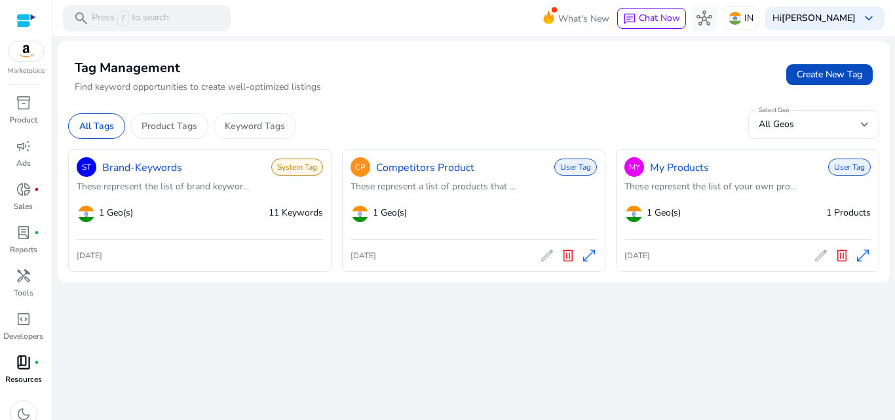
click at [245, 218] on div "1 Geo(s) 11 Keywords" at bounding box center [206, 213] width 233 height 29
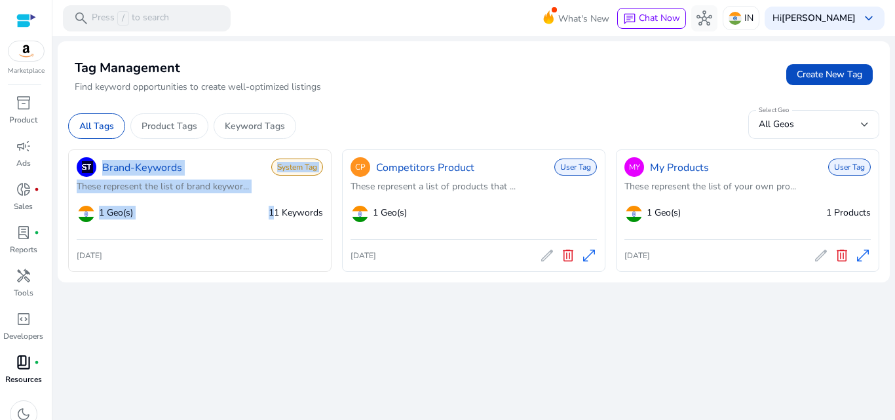
click at [245, 218] on div "1 Geo(s) 11 Keywords" at bounding box center [206, 213] width 233 height 29
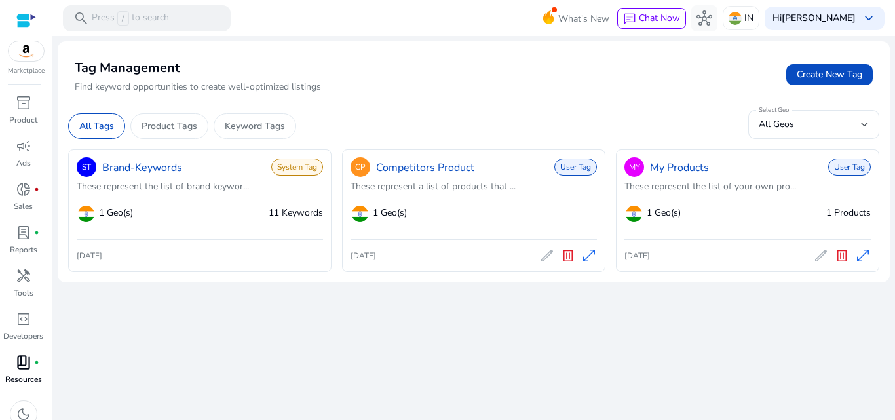
click at [343, 379] on div "We are getting things ready for you... Tag Management Find keyword opportunitie…" at bounding box center [474, 228] width 832 height 384
click at [170, 132] on p "Product Tags" at bounding box center [170, 126] width 56 height 14
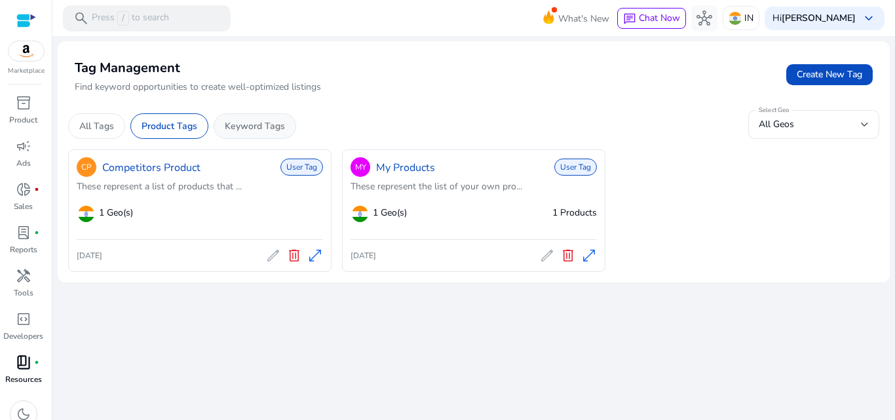
click at [252, 123] on p "Keyword Tags" at bounding box center [255, 126] width 60 height 14
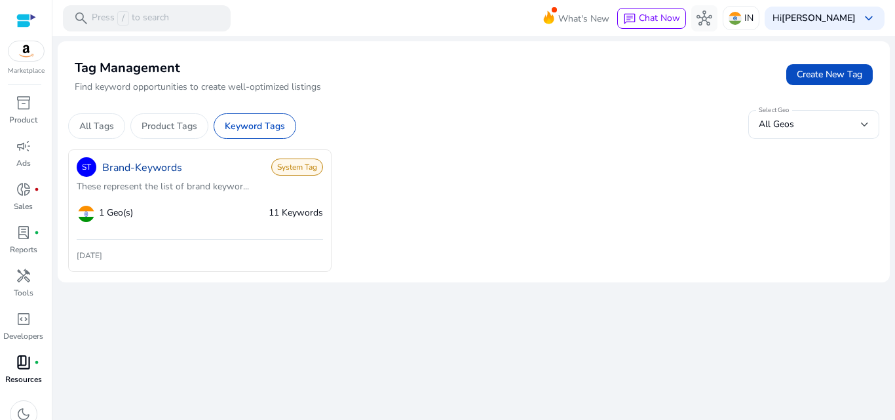
click at [169, 170] on link "Brand-Keywords" at bounding box center [142, 168] width 80 height 16
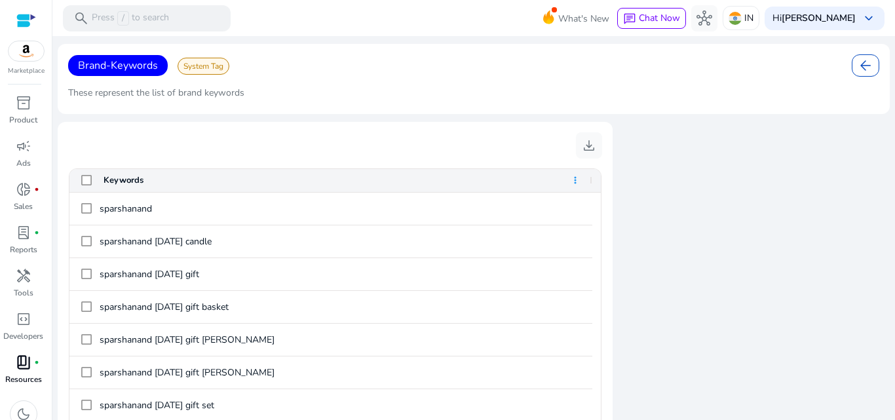
click at [575, 179] on span at bounding box center [575, 180] width 10 height 10
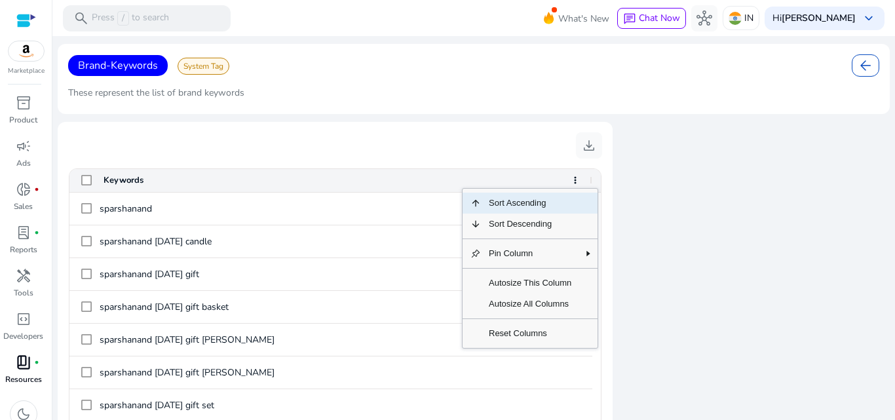
click at [861, 67] on span "arrow_back" at bounding box center [866, 66] width 16 height 16
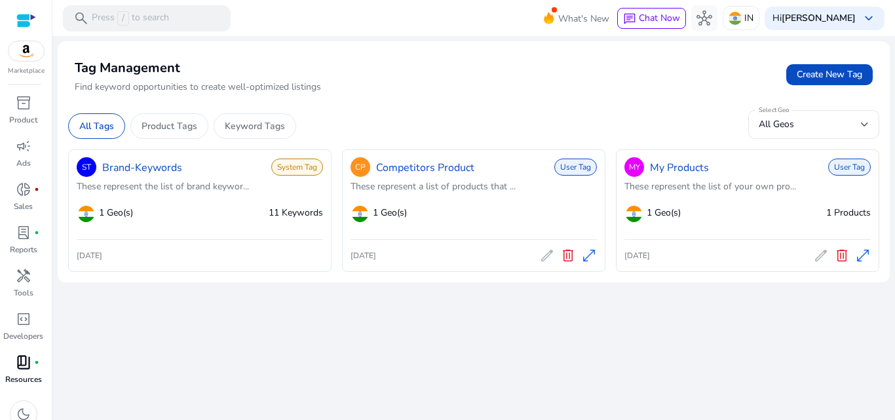
click at [863, 250] on span "open_in_full" at bounding box center [863, 256] width 16 height 16
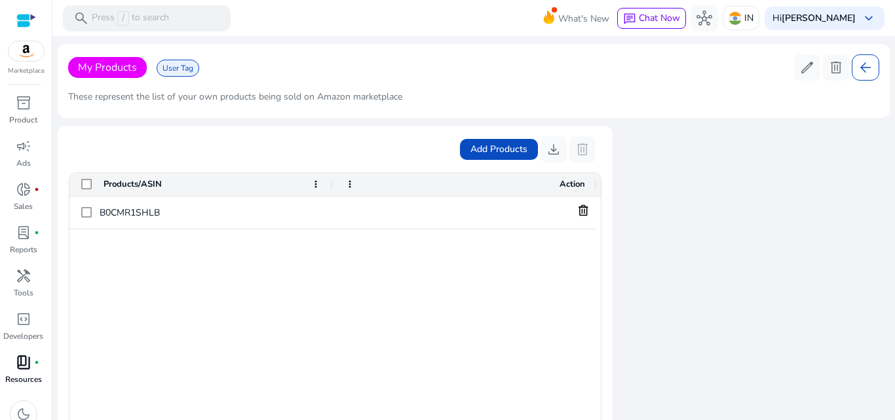
click at [863, 250] on div "My Products User Tag edit delete arrow_back These represent the list of your ow…" at bounding box center [474, 290] width 832 height 493
click at [510, 150] on span "Add Products" at bounding box center [498, 149] width 57 height 14
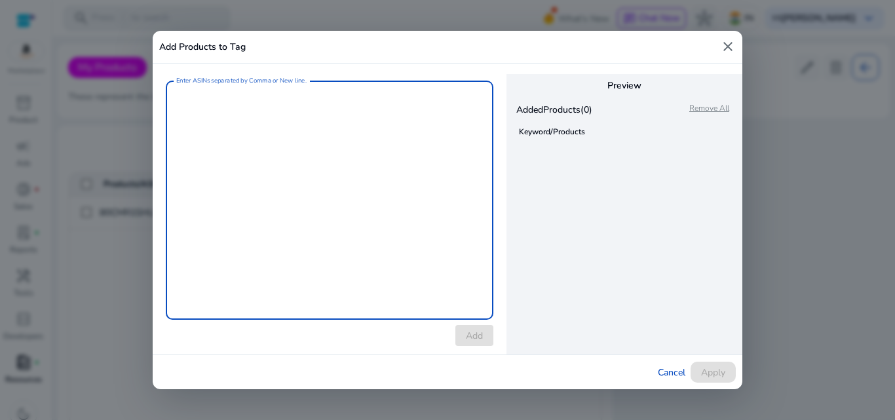
click at [202, 104] on textarea "Enter ASINs separated by Comma or New line." at bounding box center [329, 200] width 307 height 226
type textarea "**********"
click at [479, 332] on span "Add" at bounding box center [474, 336] width 17 height 14
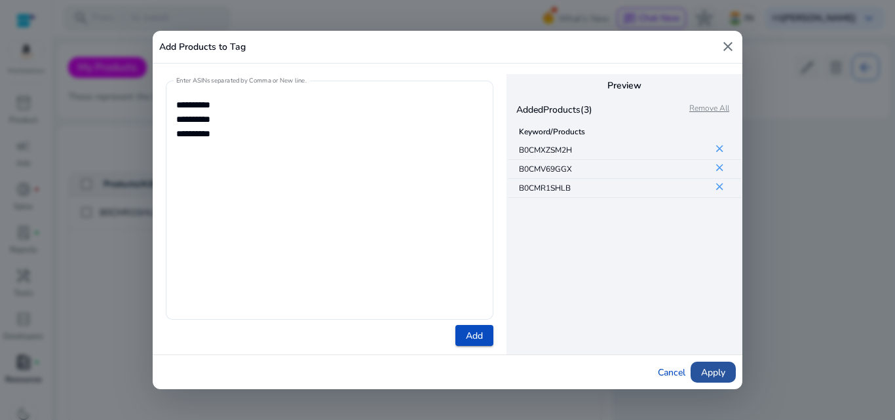
click at [713, 370] on span "Apply" at bounding box center [713, 373] width 24 height 14
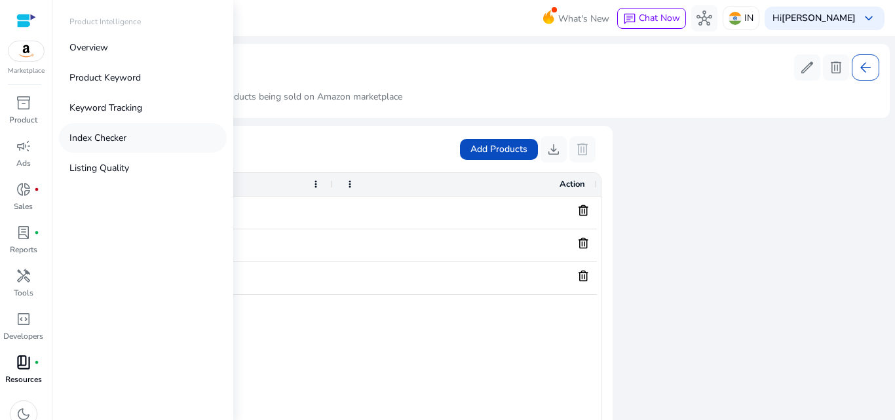
click at [88, 138] on p "Index Checker" at bounding box center [97, 138] width 57 height 14
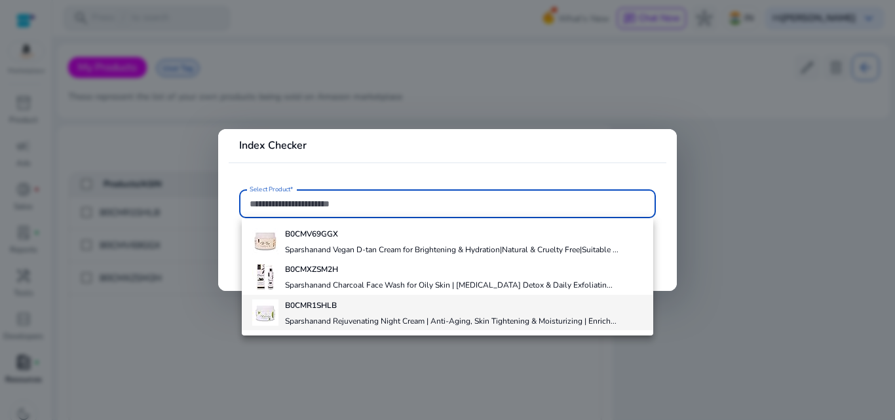
click at [301, 307] on b "B0CMR1SHLB" at bounding box center [311, 305] width 52 height 10
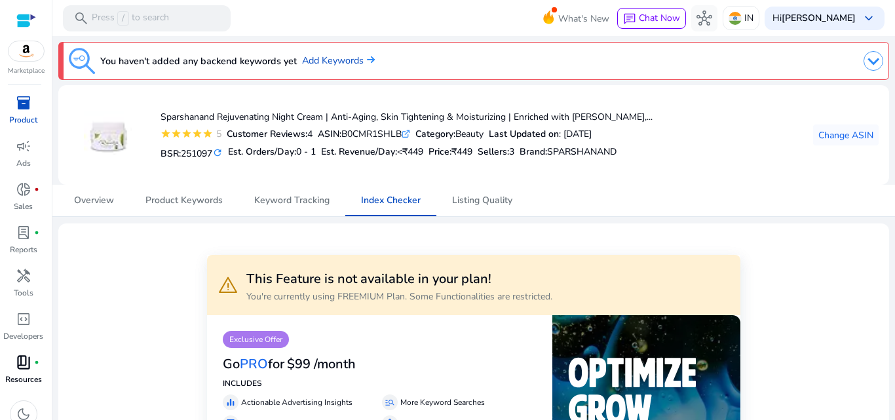
drag, startPoint x: 889, startPoint y: 39, endPoint x: 892, endPoint y: 76, distance: 37.4
click at [892, 76] on mat-sidenav-content "search Press / to search What's New chat Chat Now hub IN Hi Divya Bhatia keyboa…" at bounding box center [473, 210] width 843 height 420
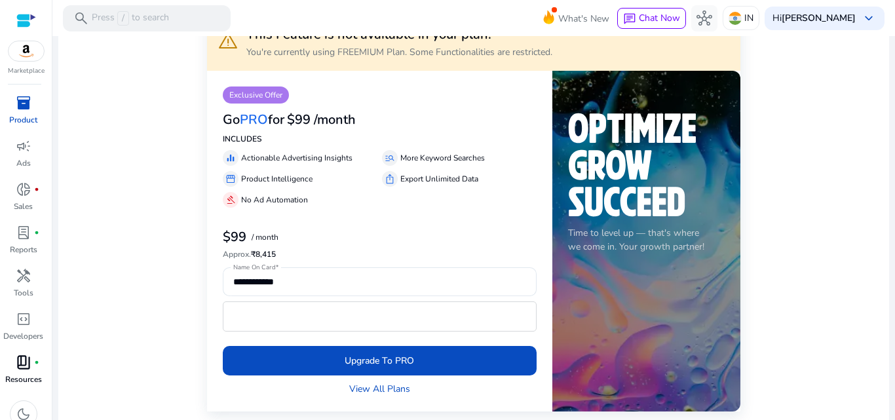
scroll to position [242, 0]
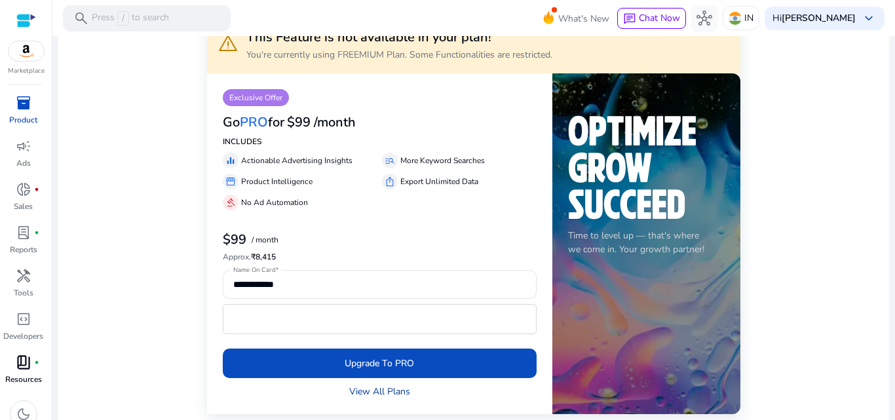
click at [404, 392] on link "View All Plans" at bounding box center [379, 392] width 61 height 14
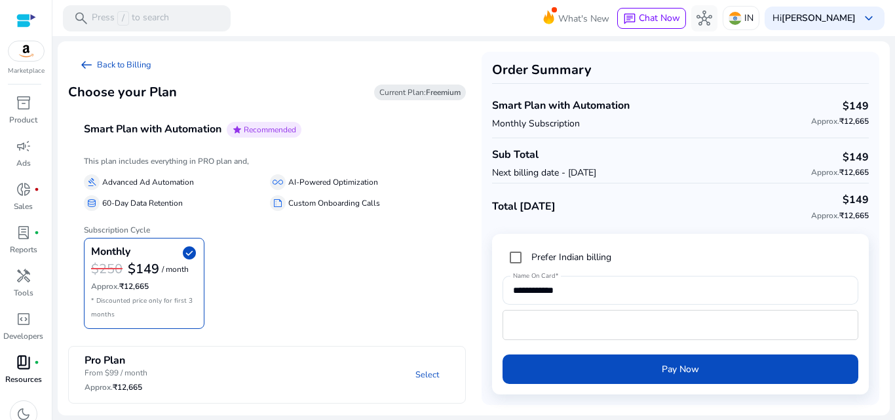
drag, startPoint x: 890, startPoint y: 110, endPoint x: 894, endPoint y: 229, distance: 118.7
click at [894, 229] on mat-sidenav-content "search Press / to search What's New chat Chat Now hub IN Hi Divya Bhatia keyboa…" at bounding box center [473, 210] width 843 height 420
click at [372, 269] on div "Monthly check_circle $250 $149 / month Approx. ₹12,665 * Discounted price only …" at bounding box center [267, 283] width 366 height 91
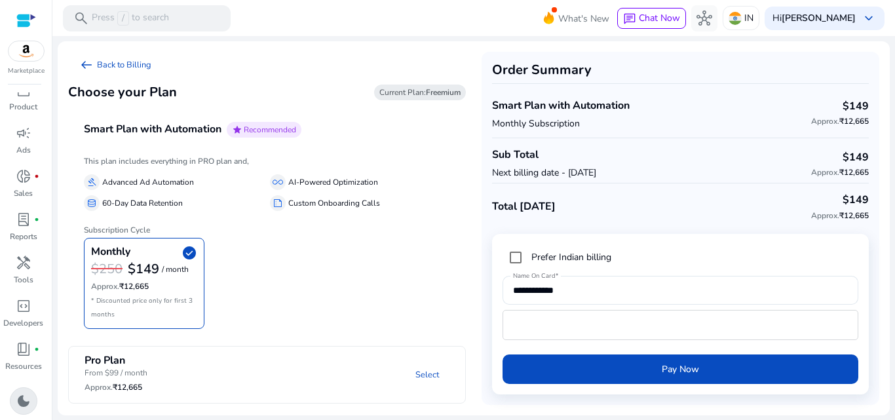
click at [33, 406] on div "dark_mode" at bounding box center [24, 401] width 28 height 28
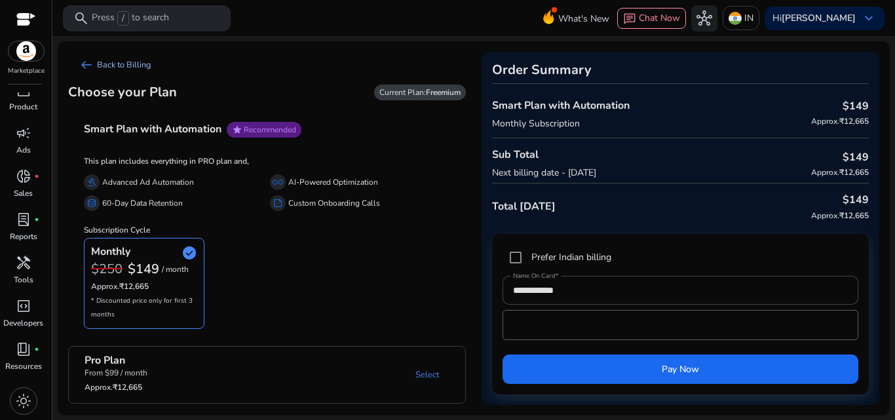
click at [85, 67] on span "arrow_left_alt" at bounding box center [87, 65] width 16 height 16
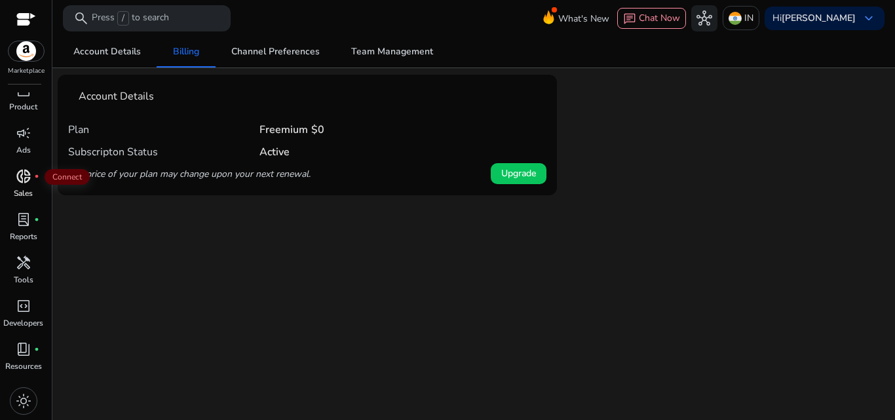
click at [26, 178] on span "donut_small" at bounding box center [24, 176] width 16 height 16
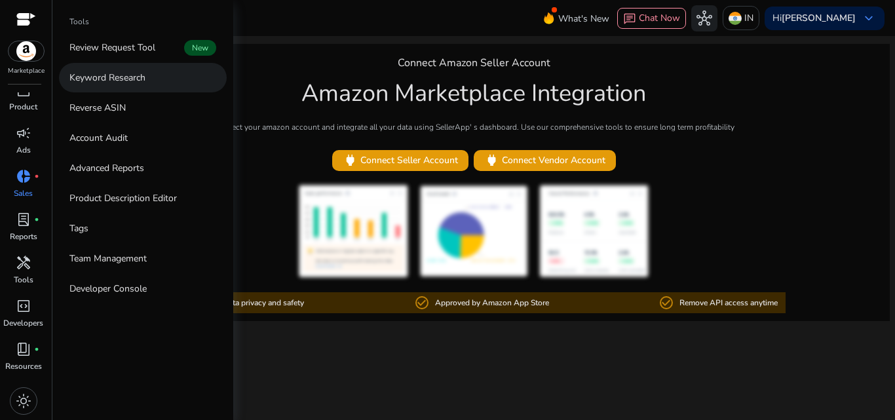
click at [129, 79] on p "Keyword Research" at bounding box center [107, 78] width 76 height 14
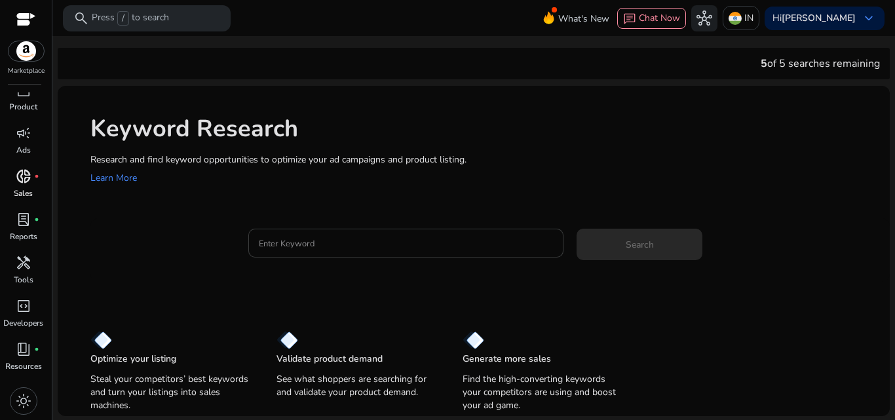
click at [331, 244] on input "Enter Keyword" at bounding box center [406, 243] width 295 height 14
